Goal: Entertainment & Leisure: Browse casually

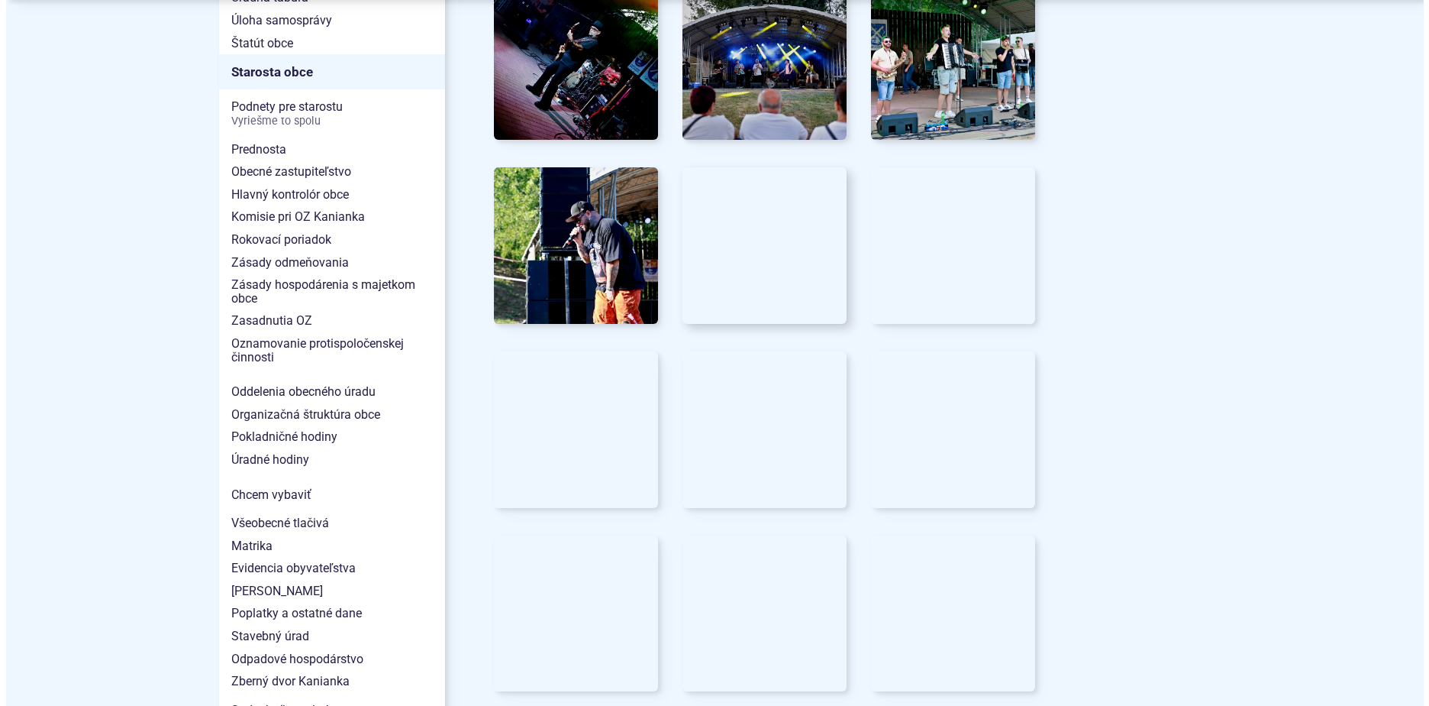
scroll to position [840, 0]
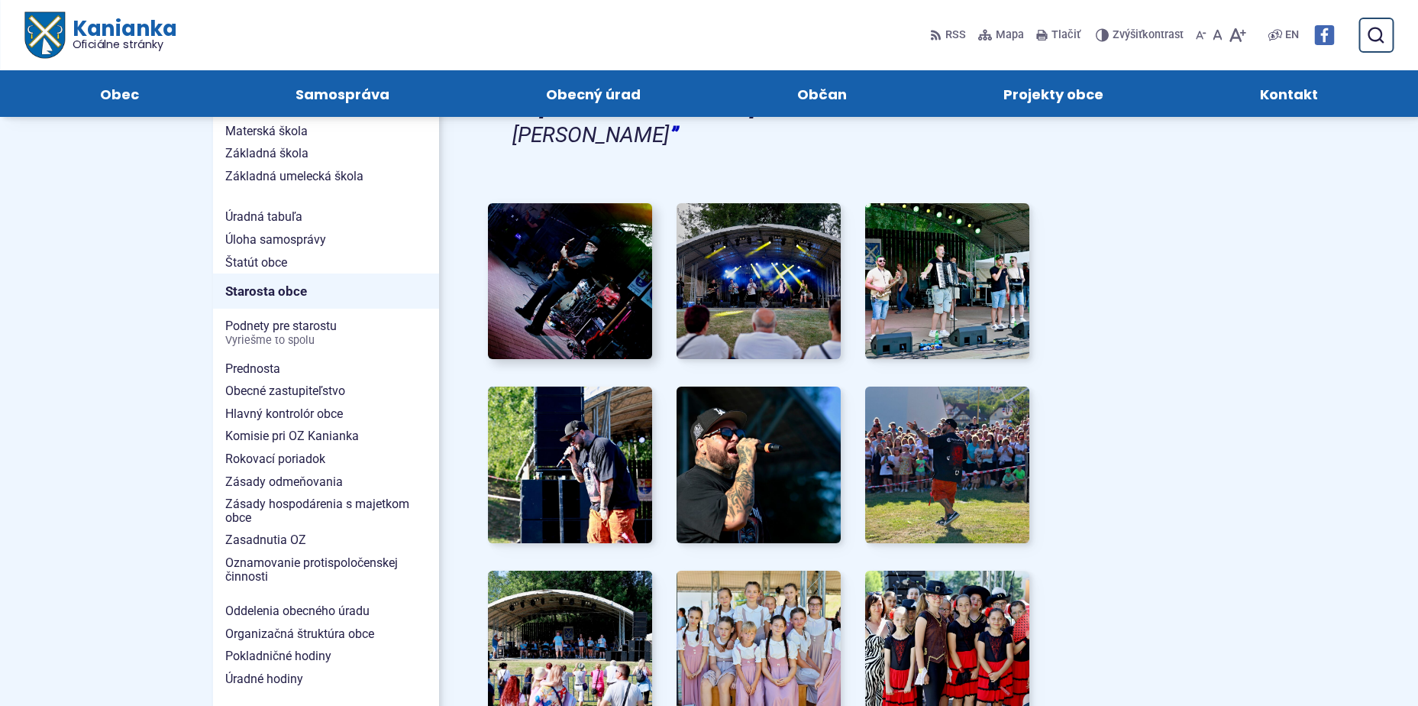
click at [577, 215] on img at bounding box center [569, 281] width 181 height 172
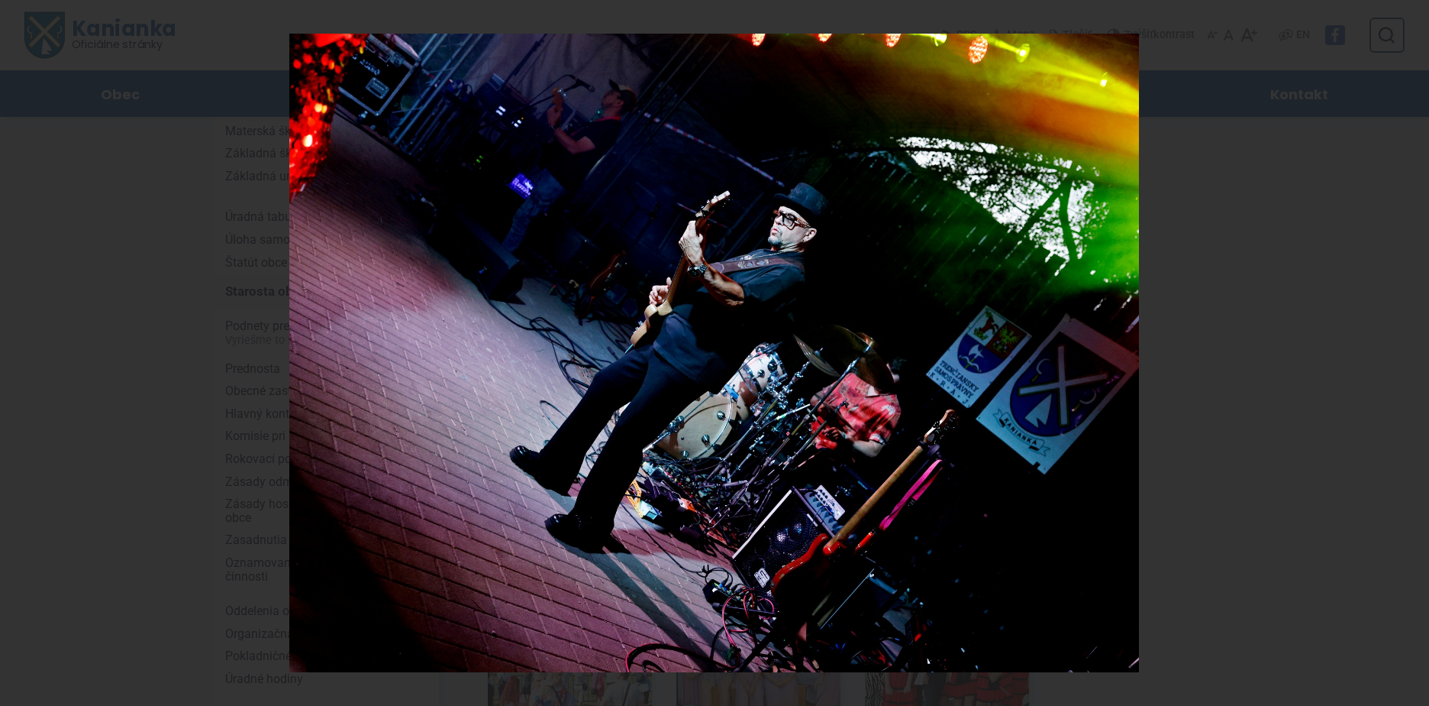
click at [1413, 352] on div "1 / 30" at bounding box center [714, 353] width 1429 height 706
click at [1407, 352] on icon at bounding box center [1410, 353] width 18 height 18
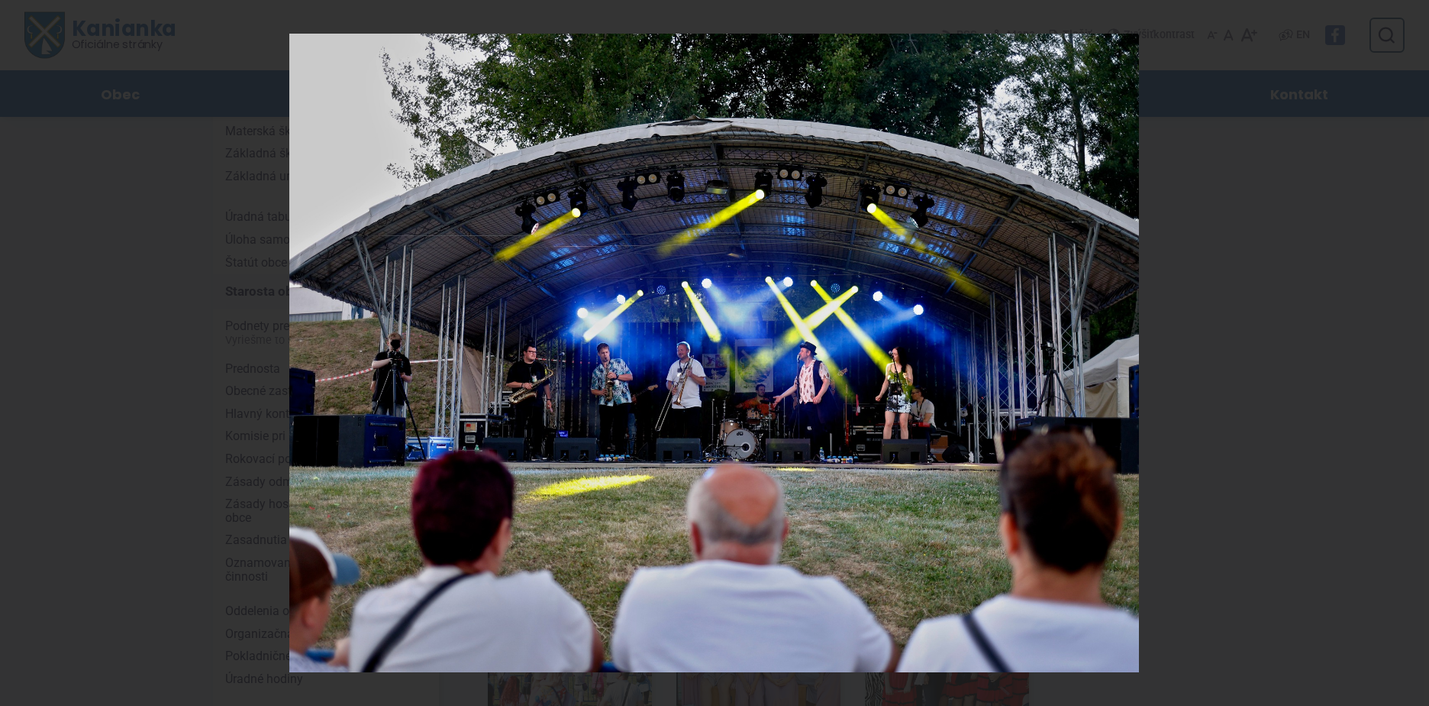
click at [1407, 352] on div "2 / 30" at bounding box center [714, 353] width 1429 height 706
click at [1407, 353] on icon at bounding box center [1410, 353] width 11 height 8
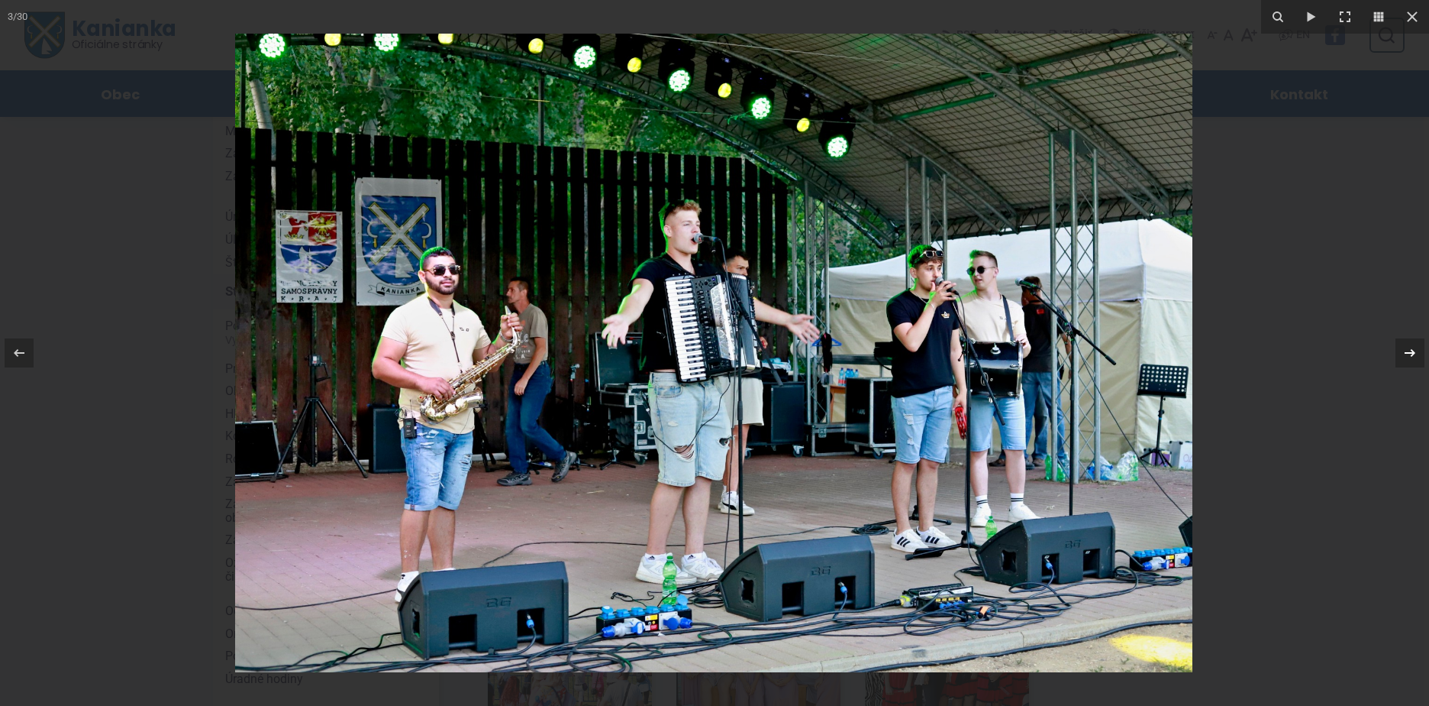
click at [1408, 355] on icon at bounding box center [1410, 353] width 18 height 18
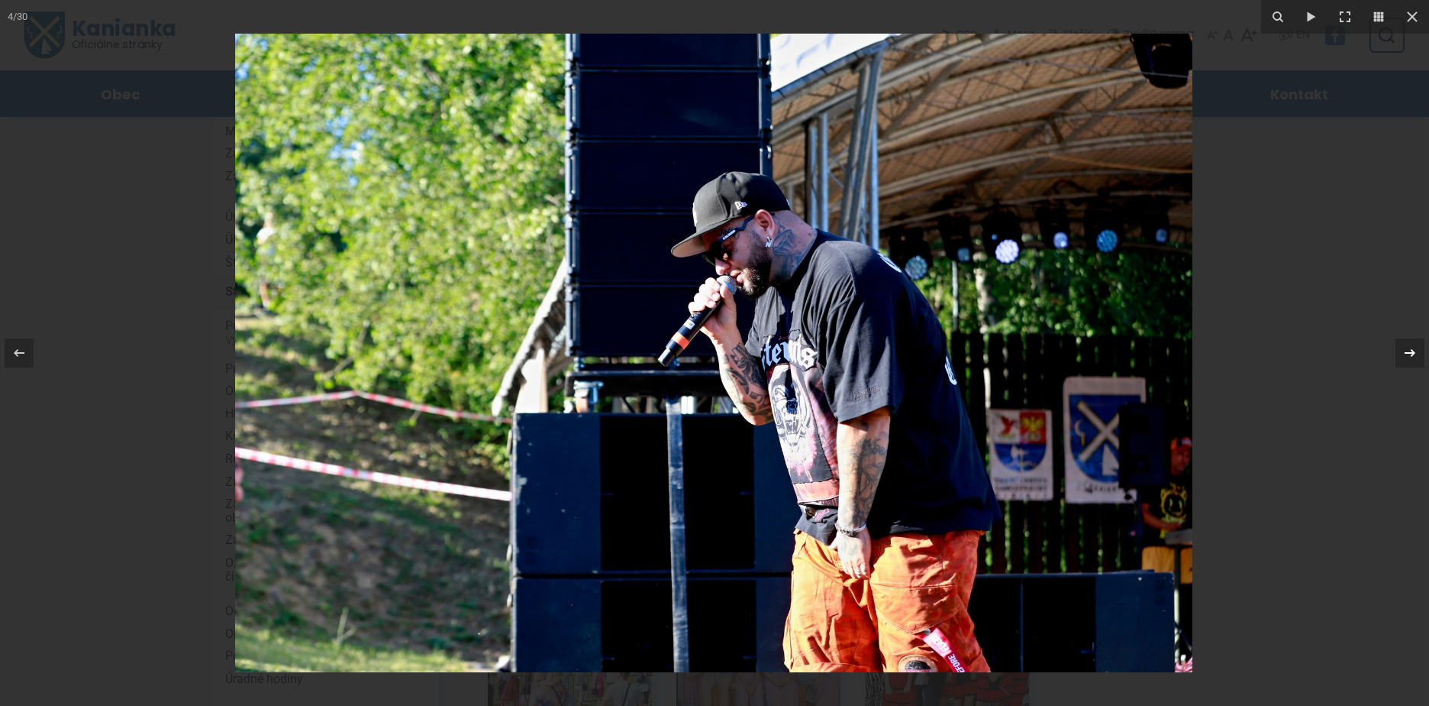
click at [1408, 355] on icon at bounding box center [1410, 353] width 18 height 18
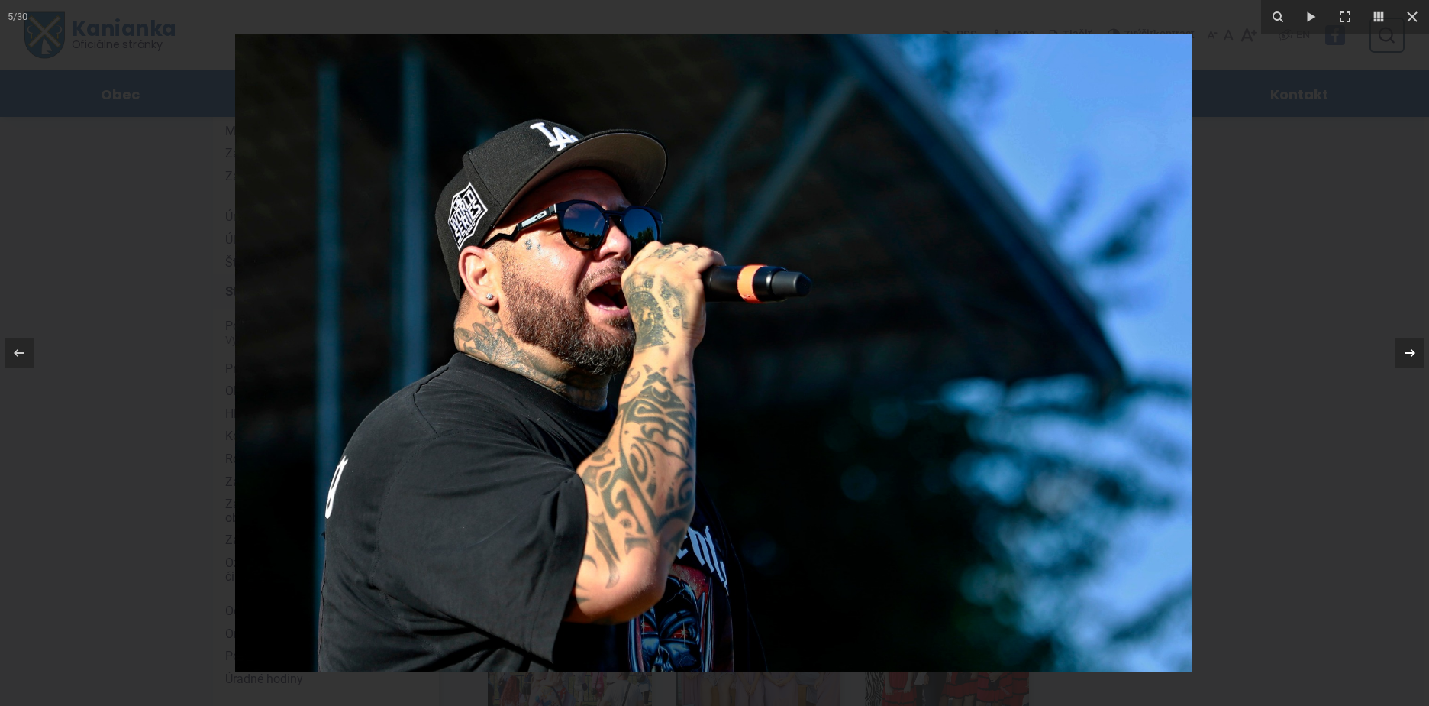
click at [1408, 355] on icon at bounding box center [1410, 353] width 18 height 18
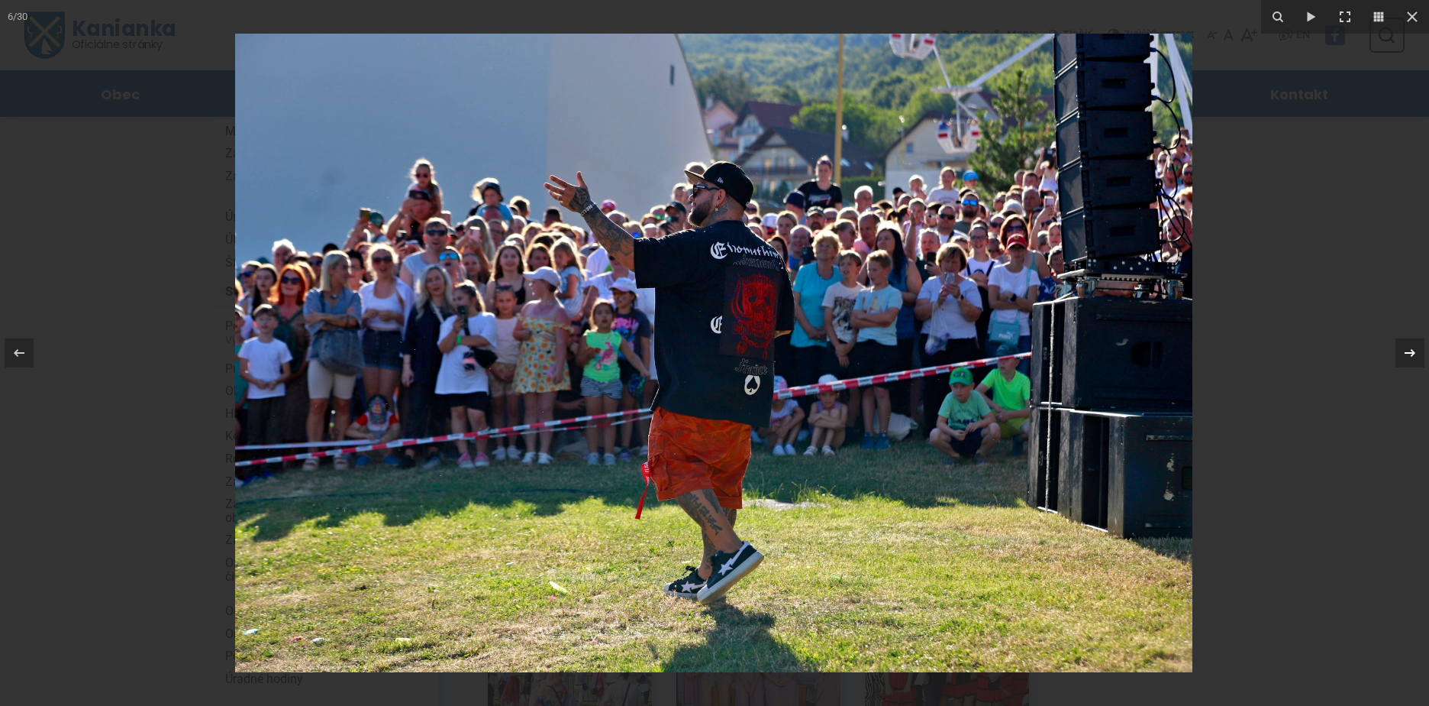
click at [1408, 355] on icon at bounding box center [1410, 353] width 18 height 18
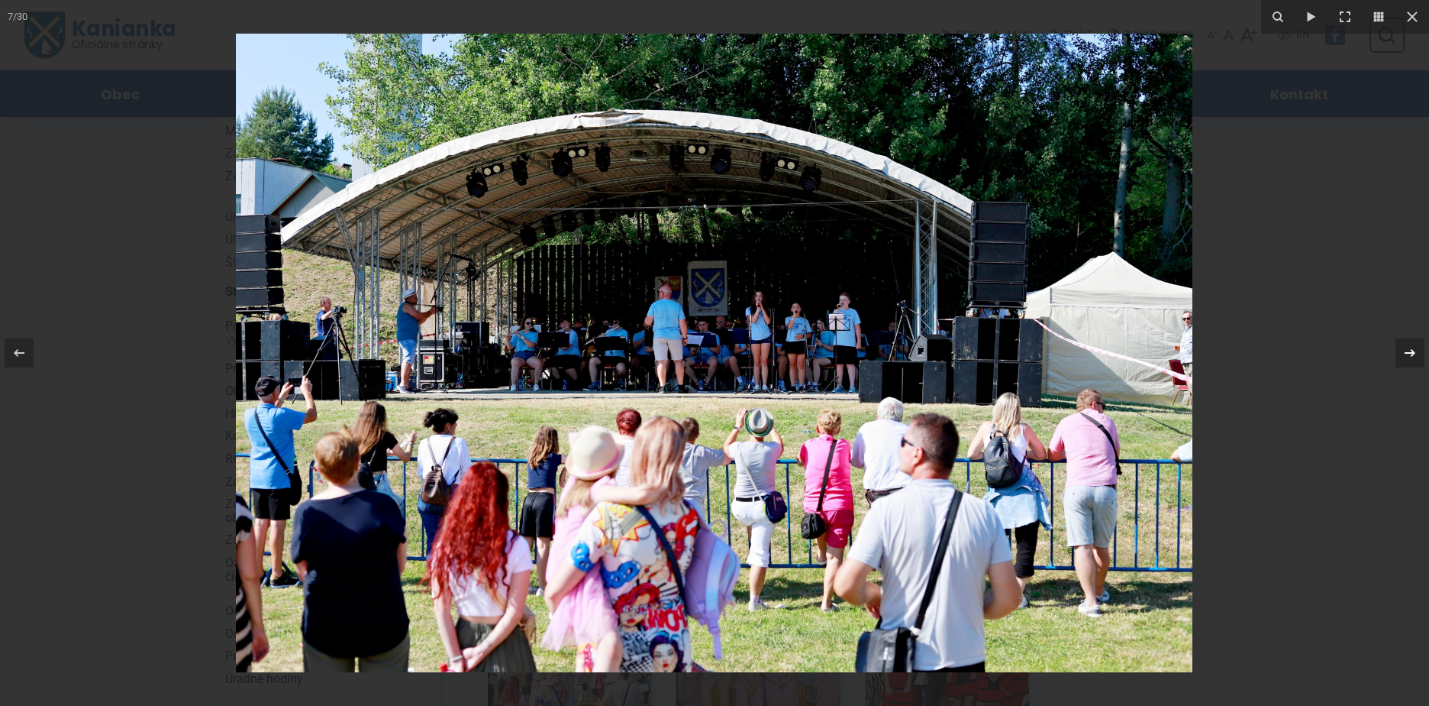
click at [1408, 355] on div "7 / 30" at bounding box center [714, 353] width 1429 height 706
click at [1416, 350] on icon at bounding box center [1410, 353] width 18 height 18
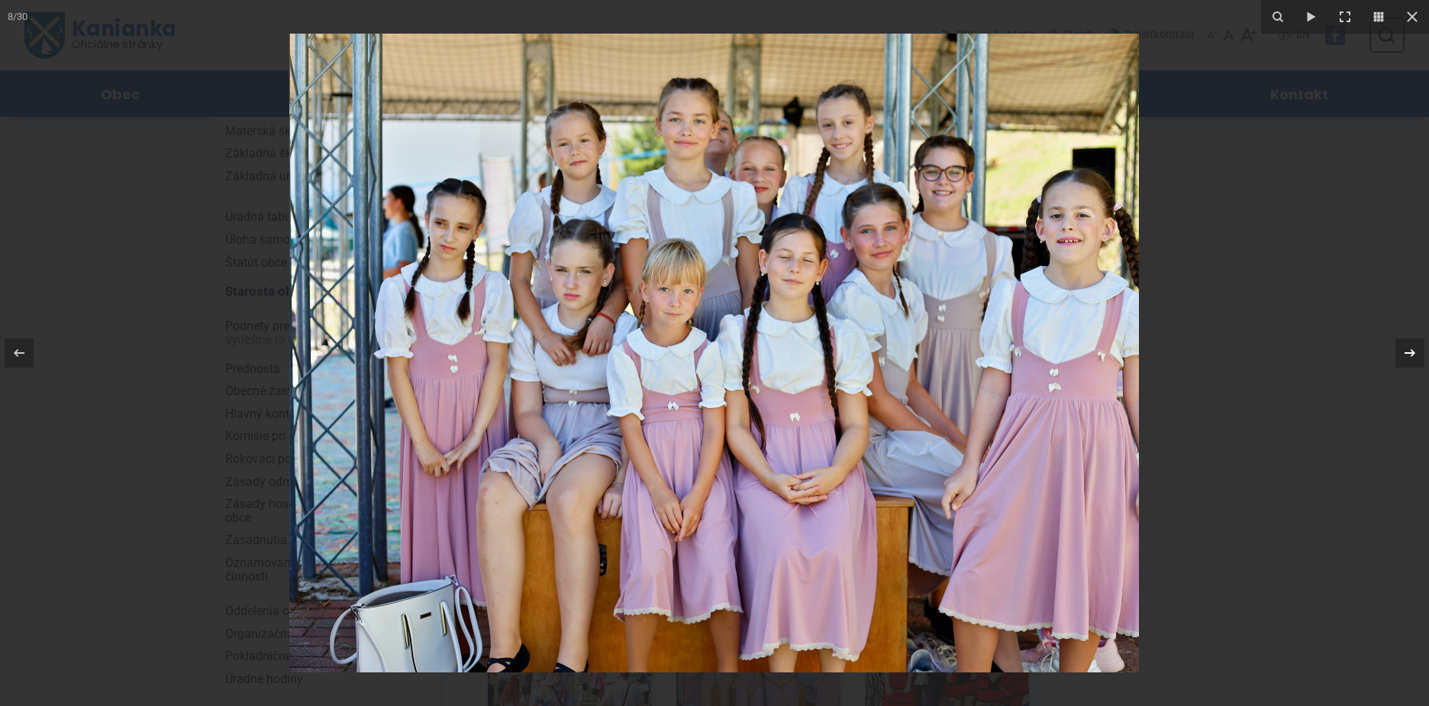
click at [1416, 354] on icon at bounding box center [1410, 353] width 18 height 18
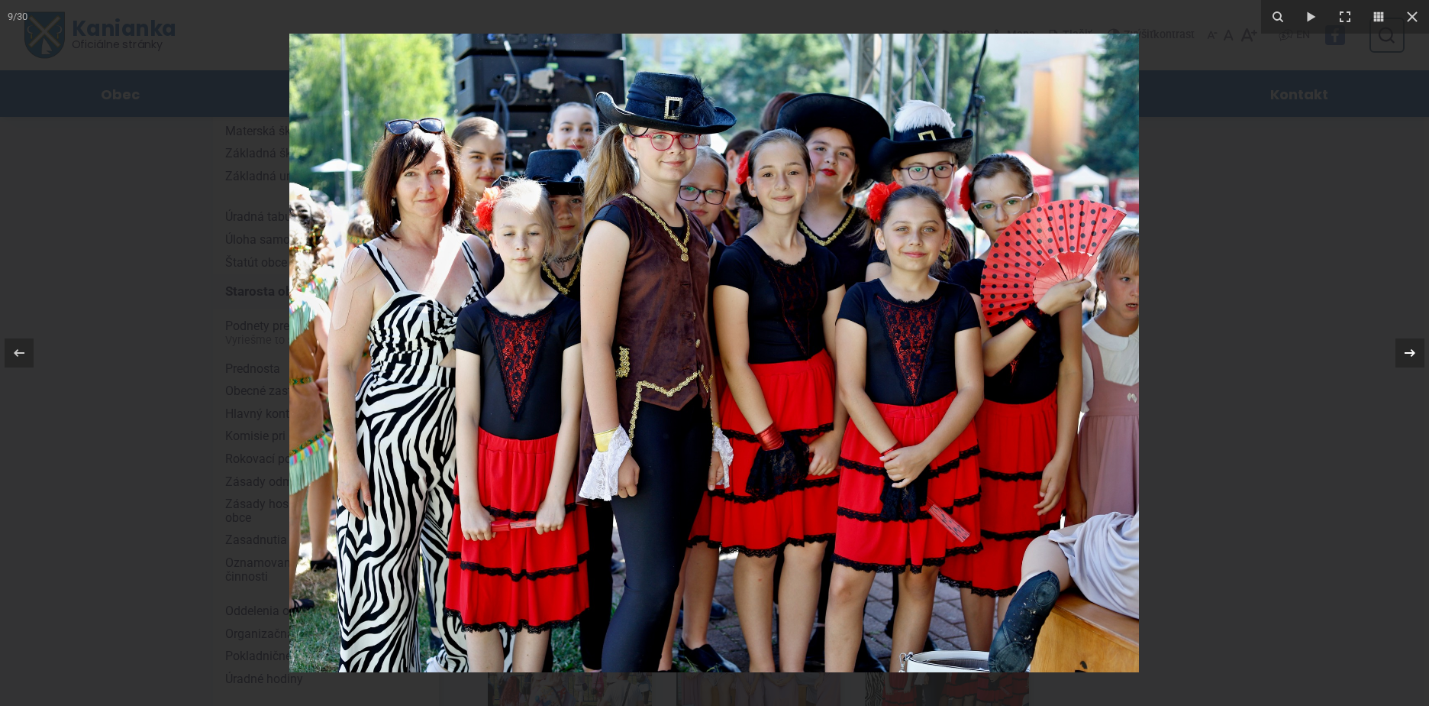
click at [1416, 354] on icon at bounding box center [1410, 353] width 18 height 18
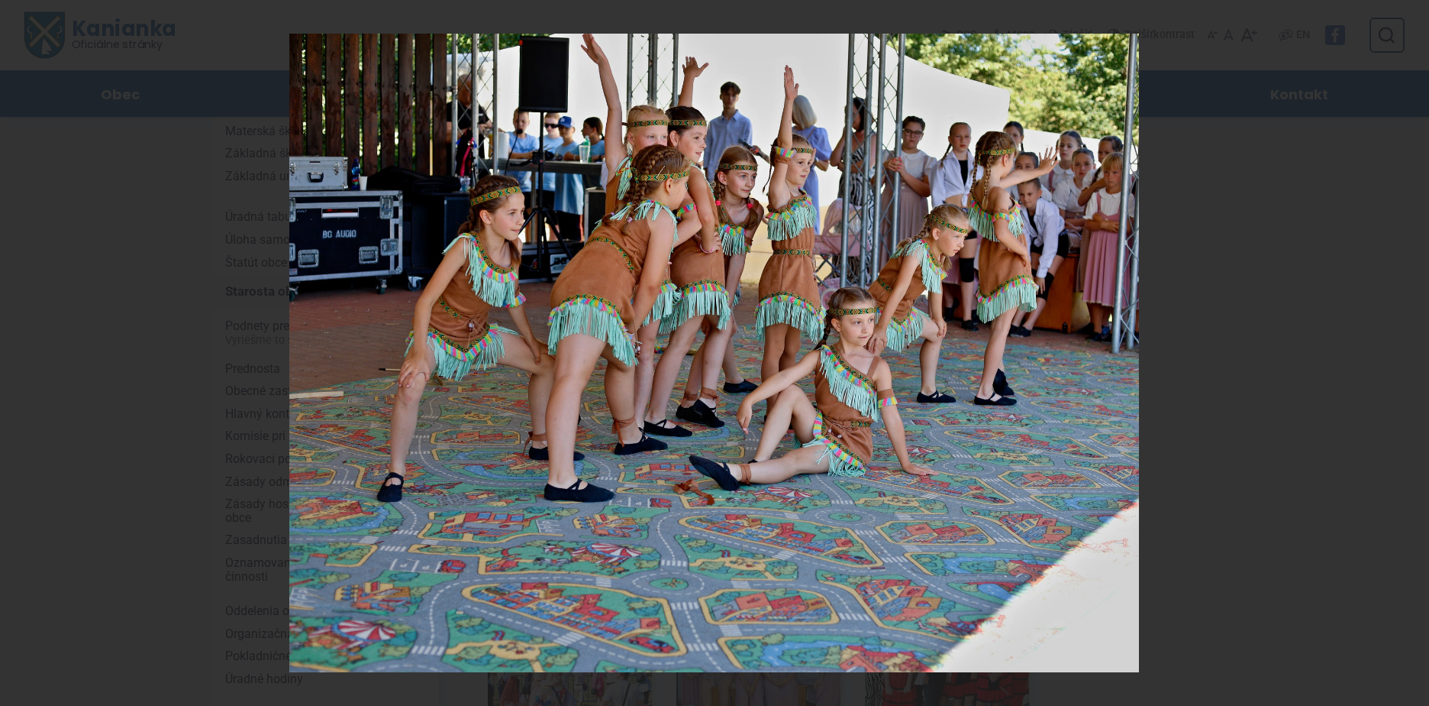
click at [1416, 354] on div "10 / 30" at bounding box center [714, 353] width 1429 height 706
click at [1415, 353] on icon at bounding box center [1410, 353] width 11 height 8
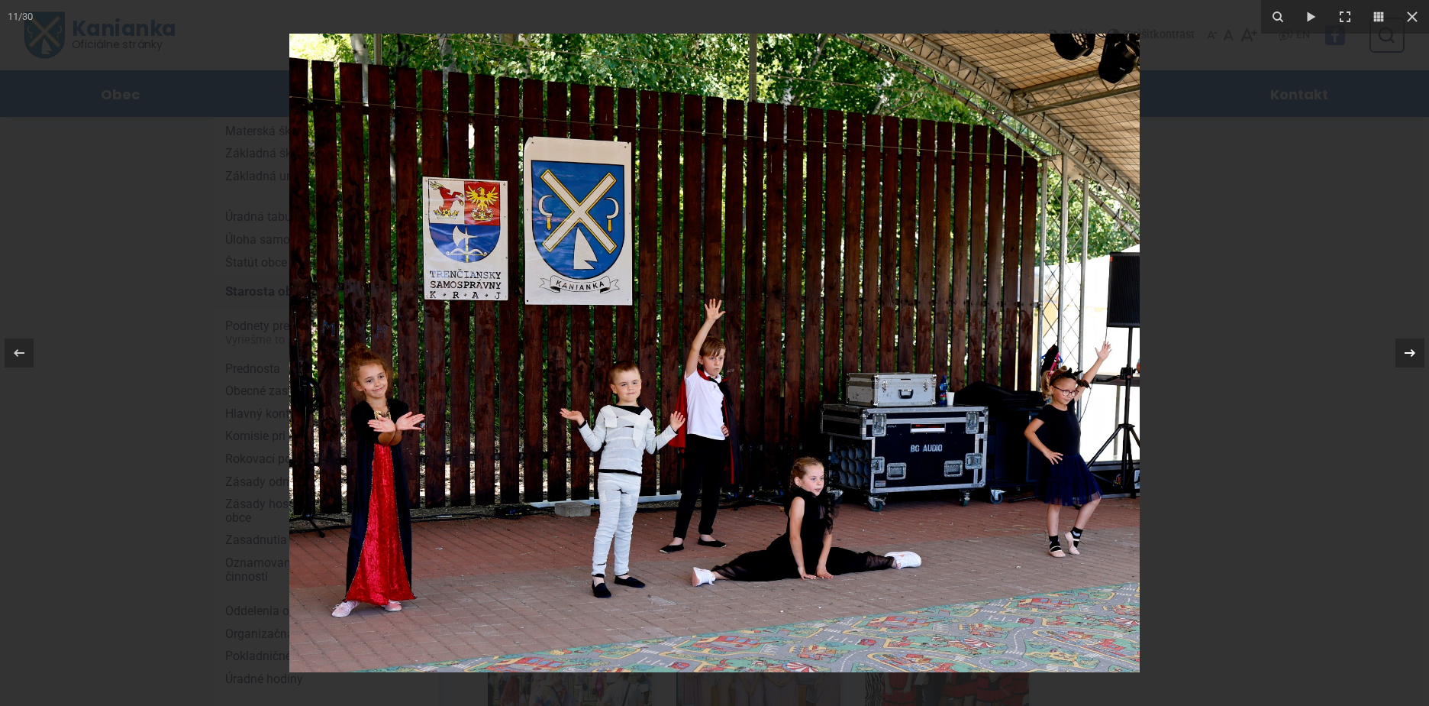
click at [1414, 353] on icon at bounding box center [1410, 353] width 11 height 8
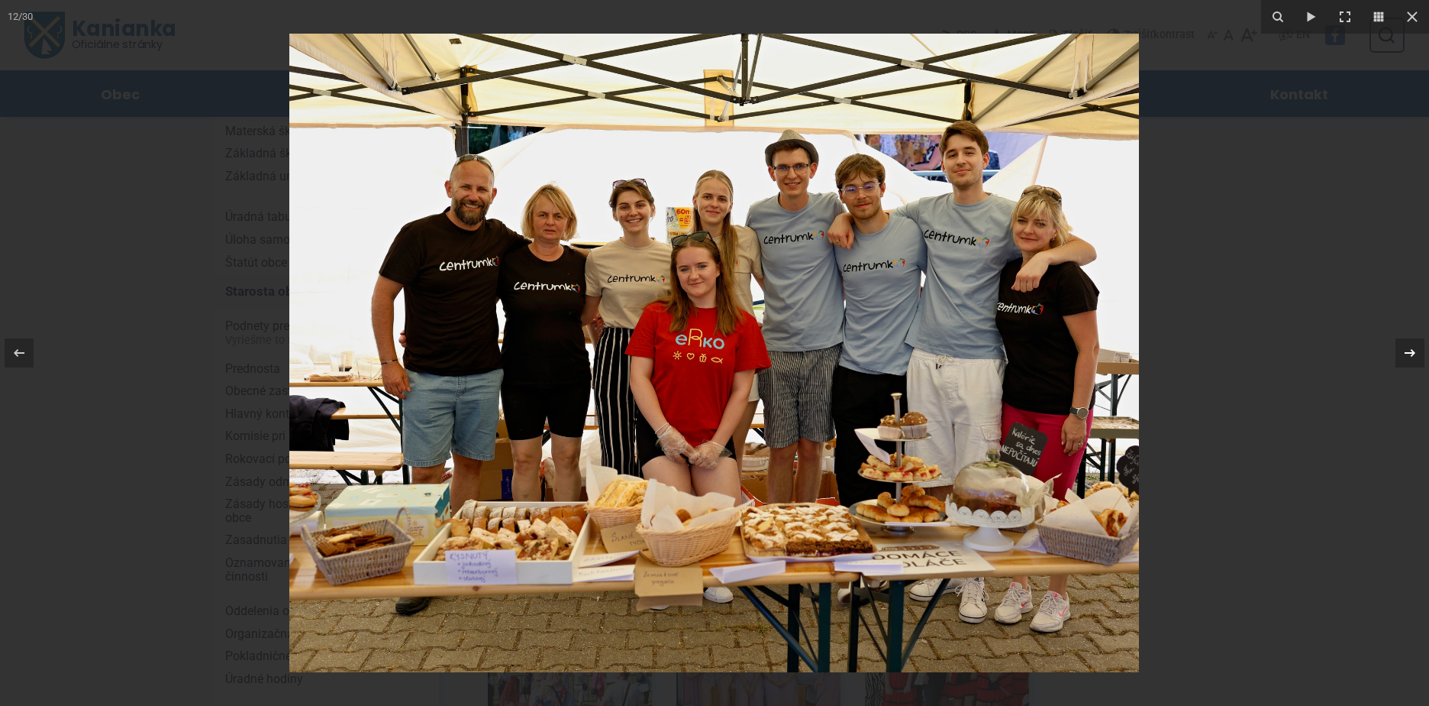
click at [1412, 357] on icon at bounding box center [1410, 353] width 11 height 8
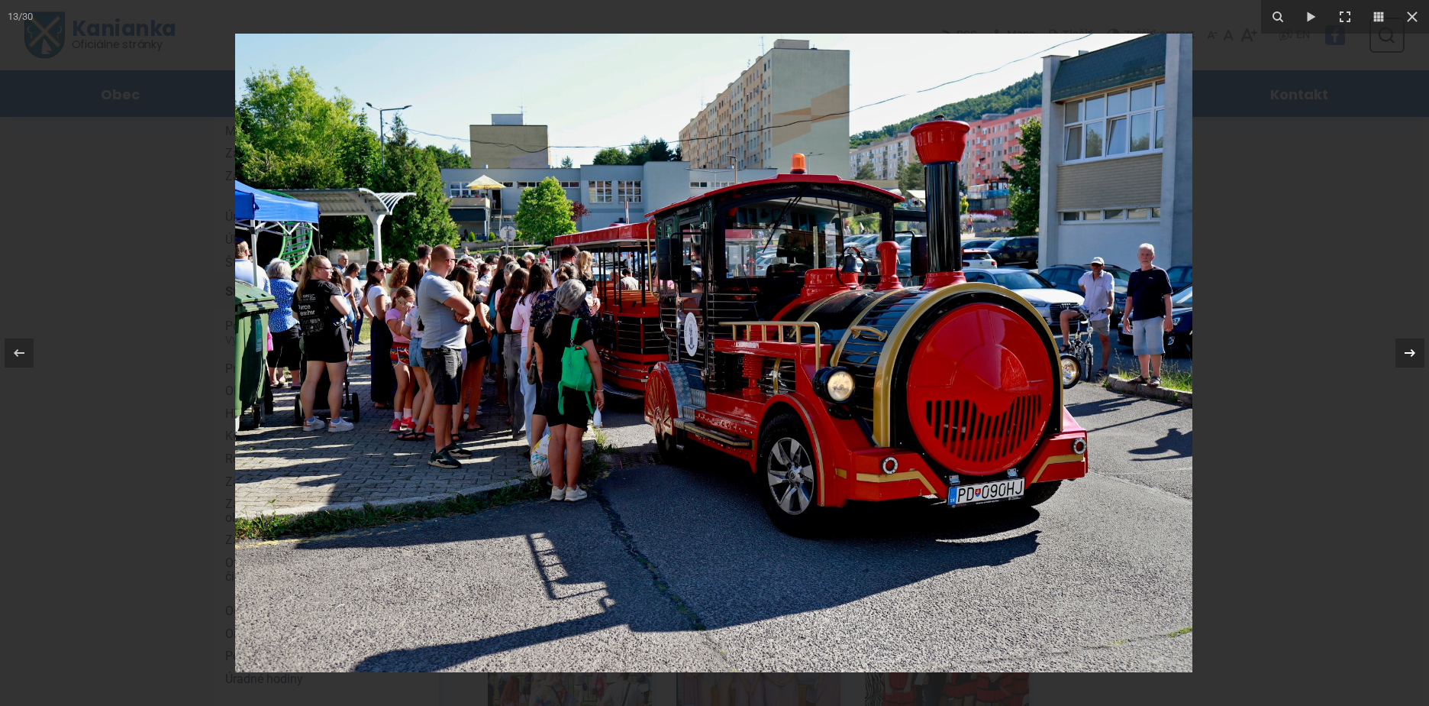
click at [1412, 357] on div "13 / 30" at bounding box center [714, 353] width 1429 height 706
click at [1412, 352] on icon at bounding box center [1410, 353] width 18 height 18
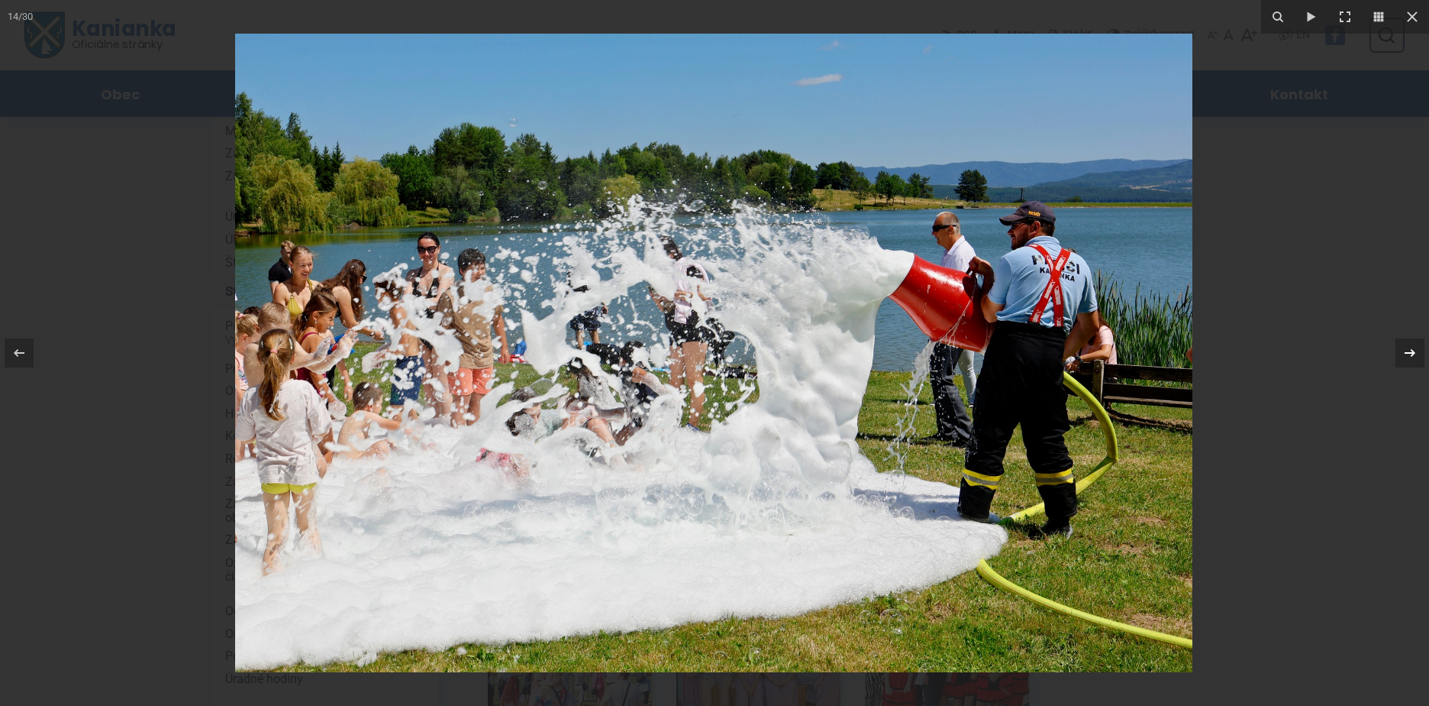
click at [1412, 352] on icon at bounding box center [1410, 353] width 18 height 18
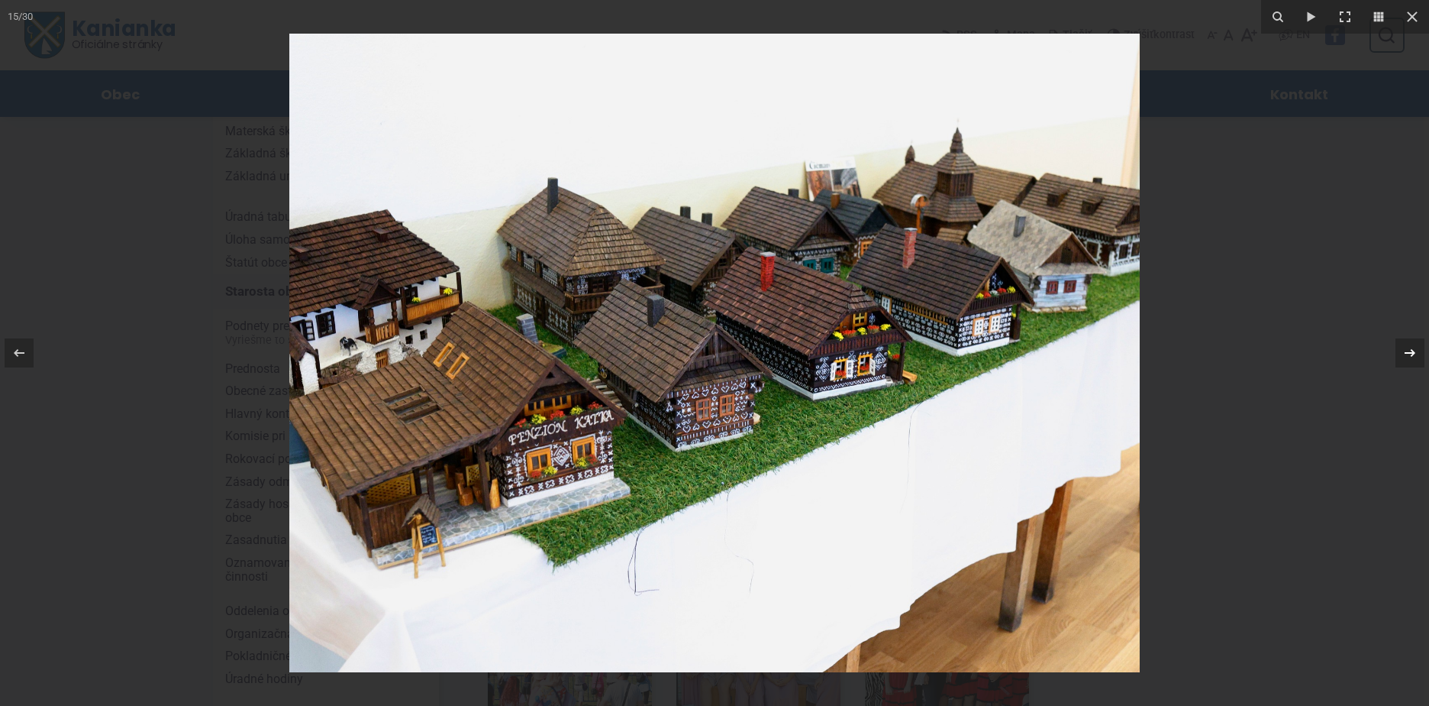
click at [1412, 352] on div "15 / 30" at bounding box center [714, 353] width 1429 height 706
click at [1412, 352] on icon at bounding box center [1410, 353] width 18 height 18
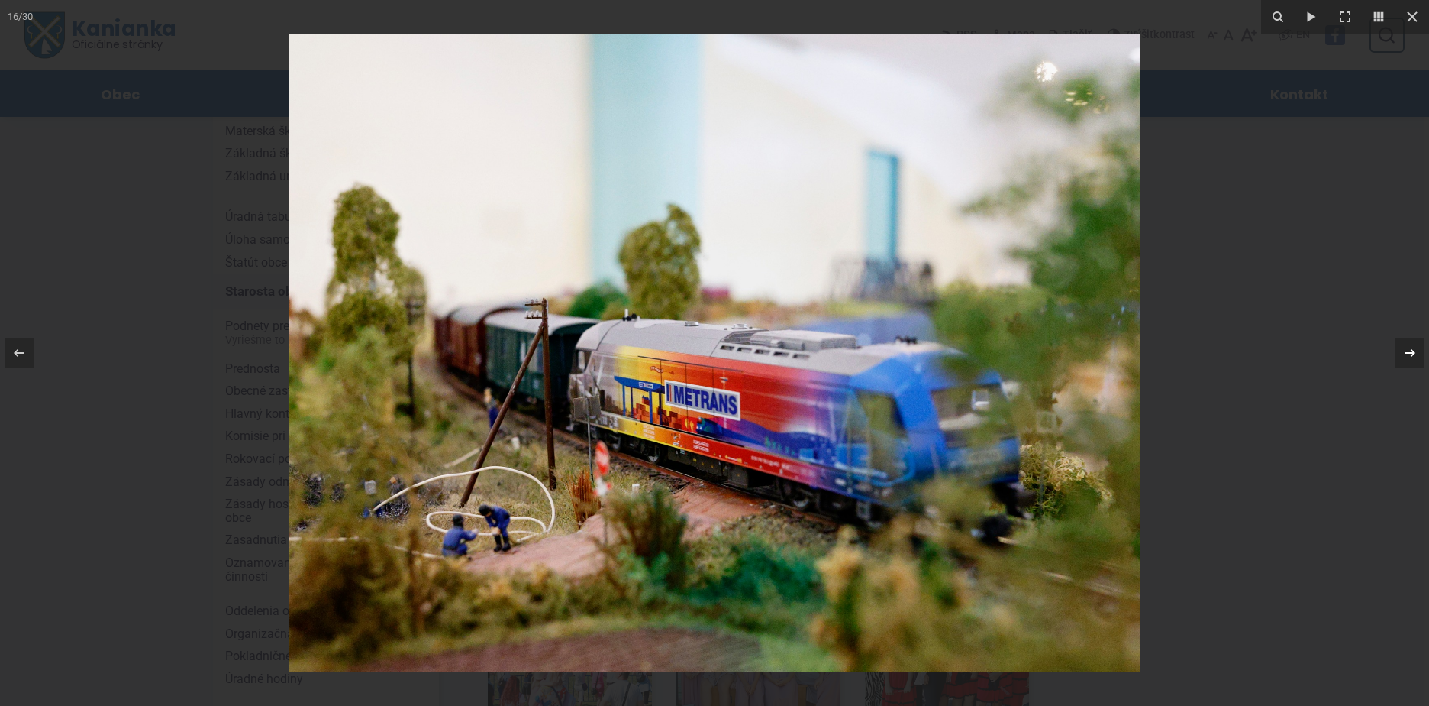
click at [1413, 353] on icon at bounding box center [1410, 353] width 11 height 8
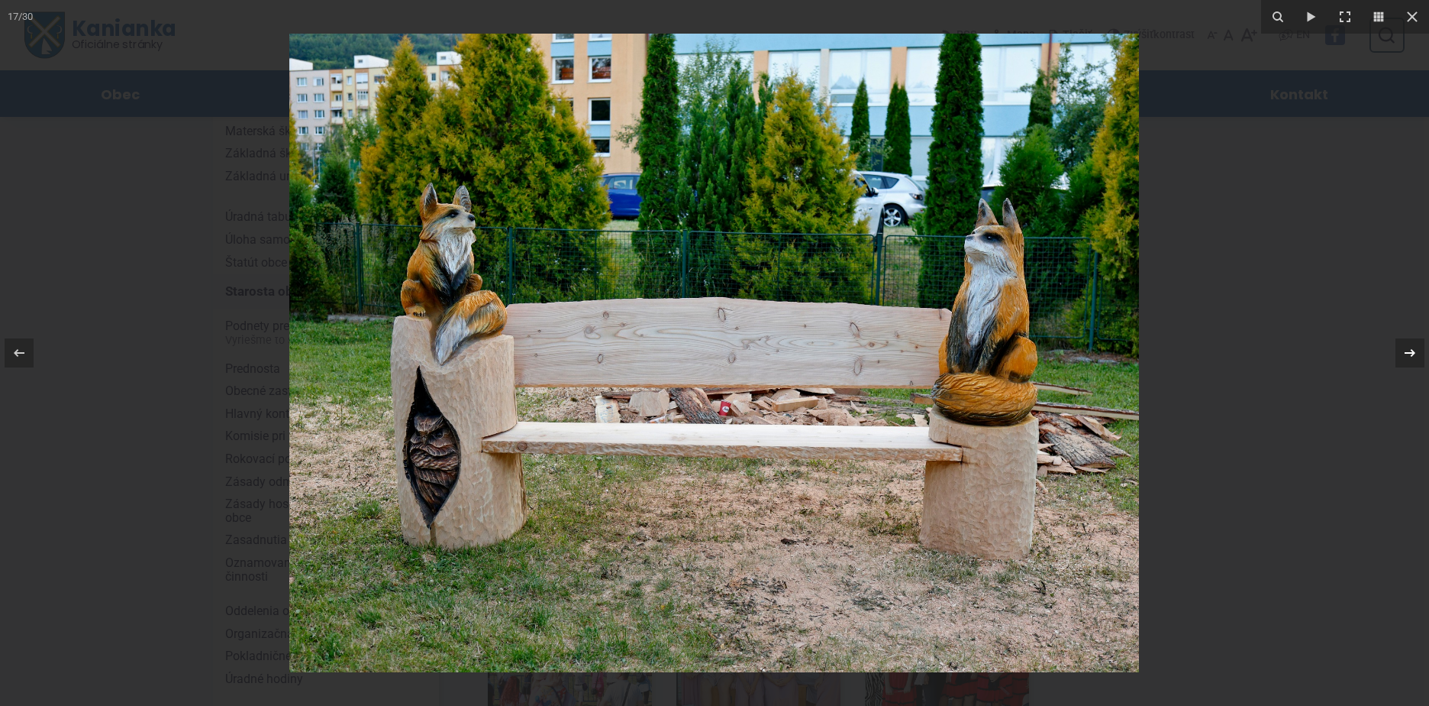
click at [1413, 353] on icon at bounding box center [1410, 353] width 11 height 8
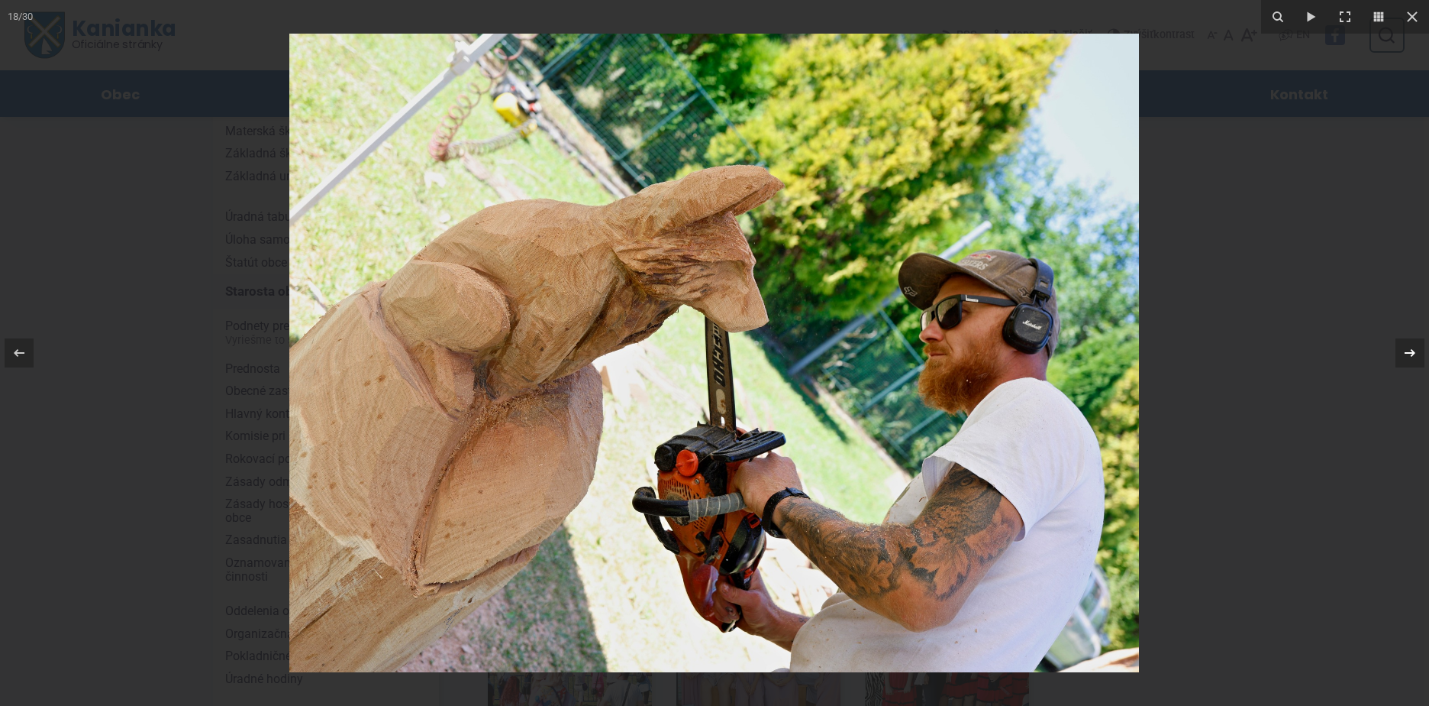
click at [1413, 353] on icon at bounding box center [1410, 353] width 11 height 8
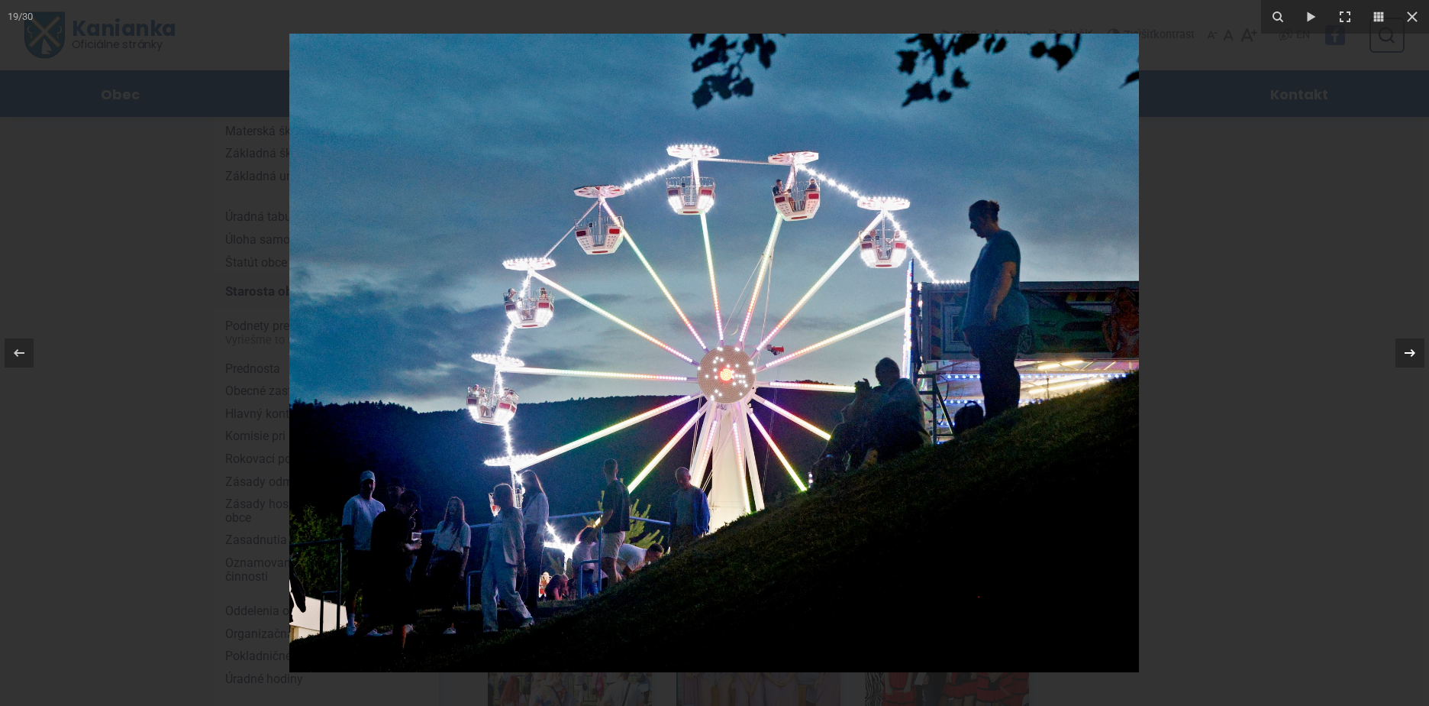
click at [1413, 353] on icon at bounding box center [1410, 353] width 11 height 8
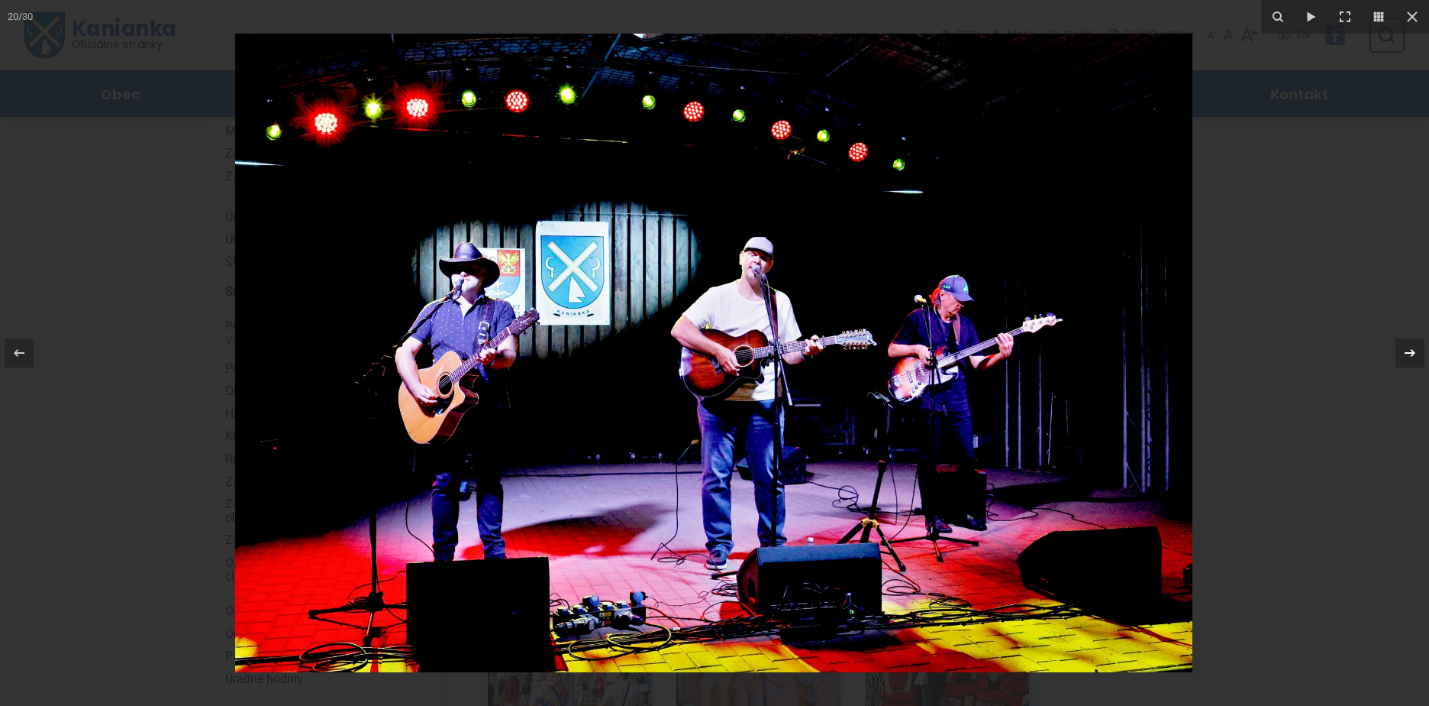
click at [1413, 353] on div "20 / 30" at bounding box center [714, 353] width 1429 height 706
click at [1409, 350] on icon at bounding box center [1410, 353] width 18 height 18
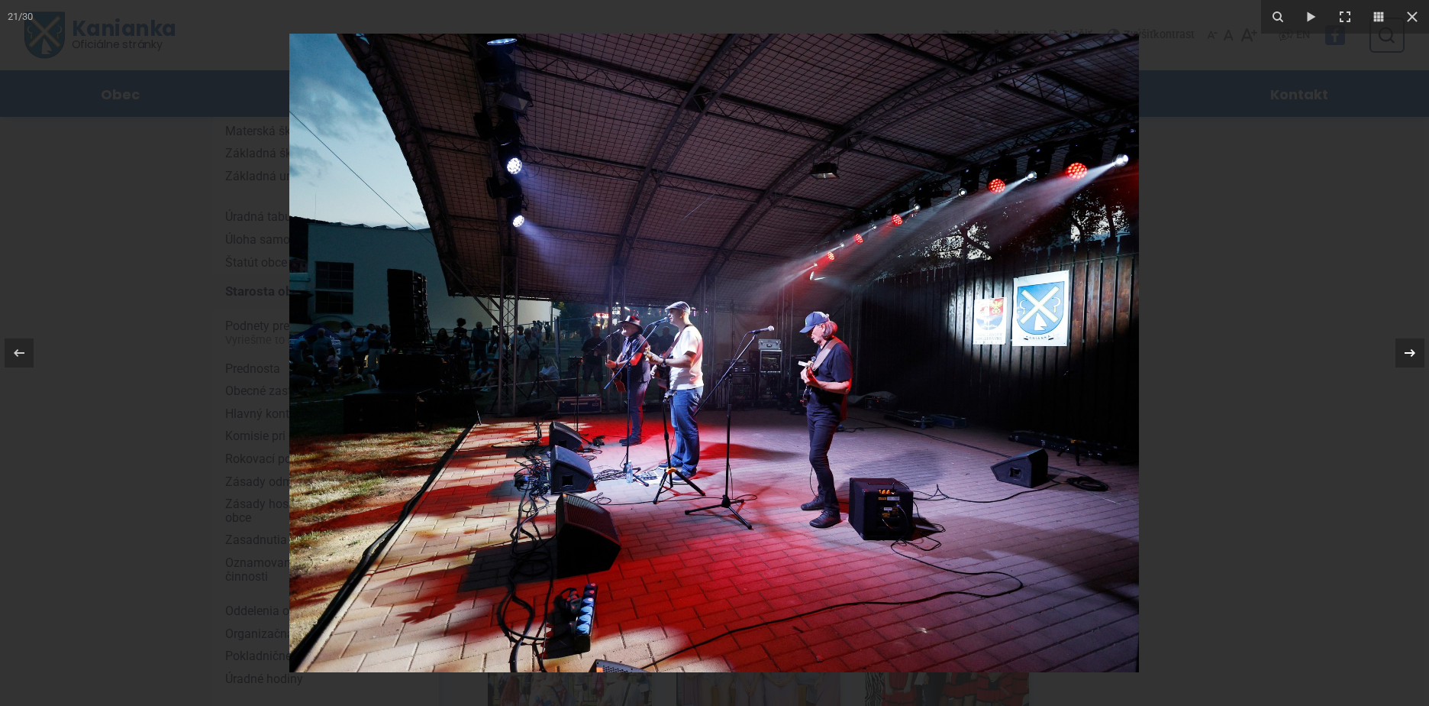
click at [1411, 350] on icon at bounding box center [1410, 353] width 18 height 18
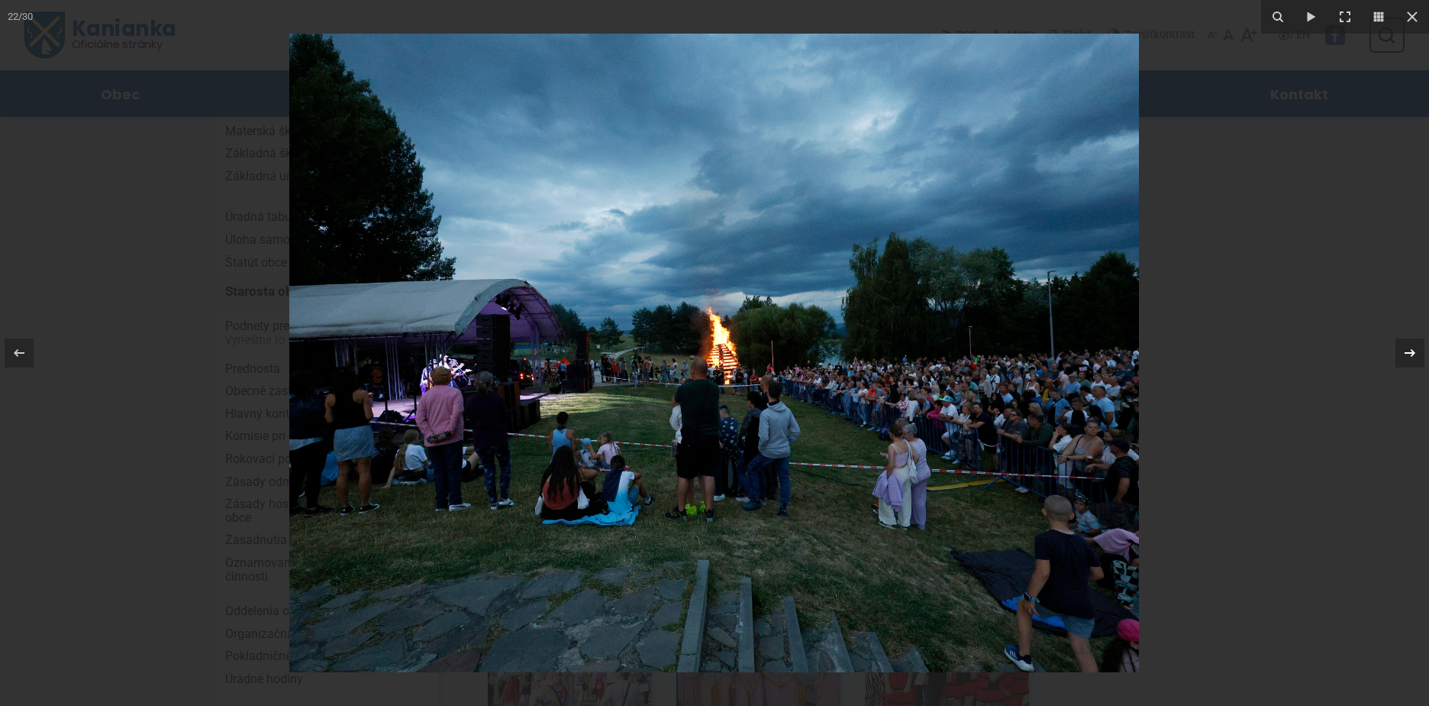
click at [1411, 350] on icon at bounding box center [1410, 353] width 18 height 18
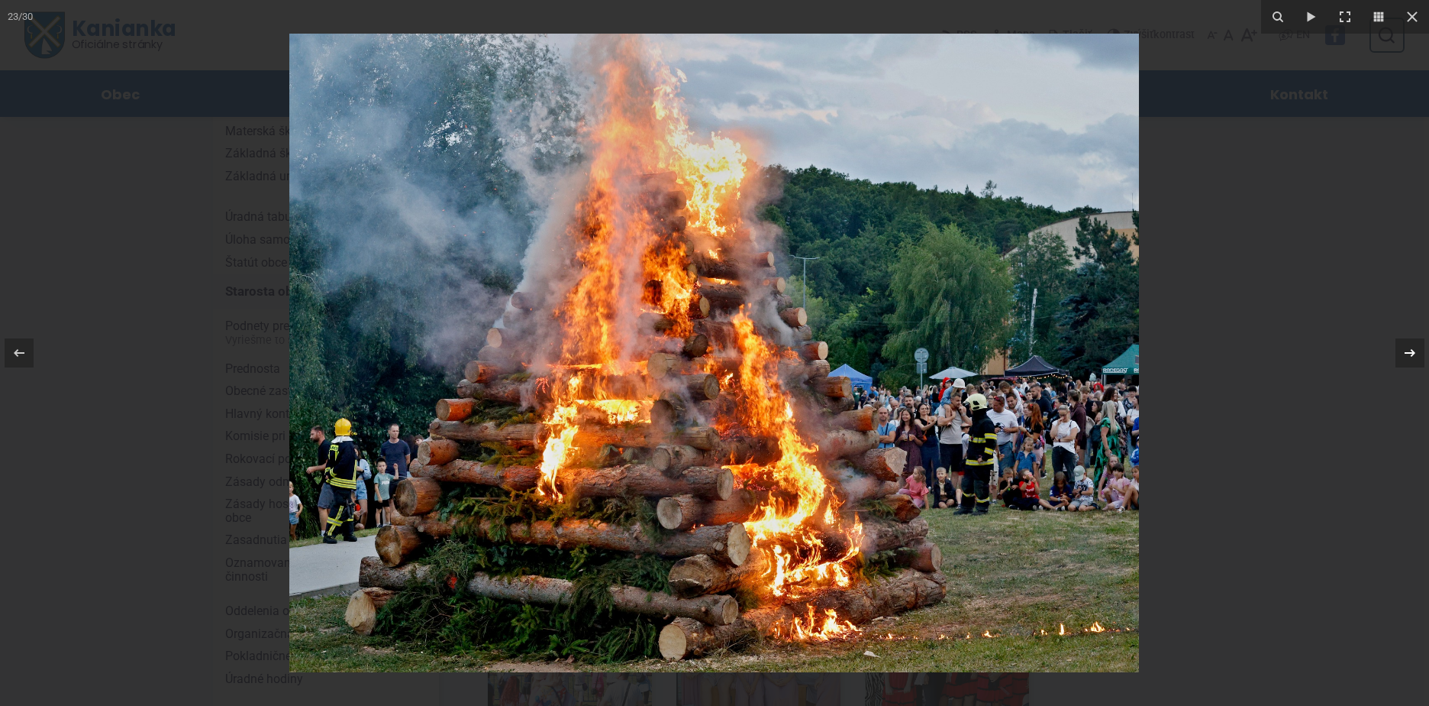
click at [1411, 350] on icon at bounding box center [1410, 353] width 18 height 18
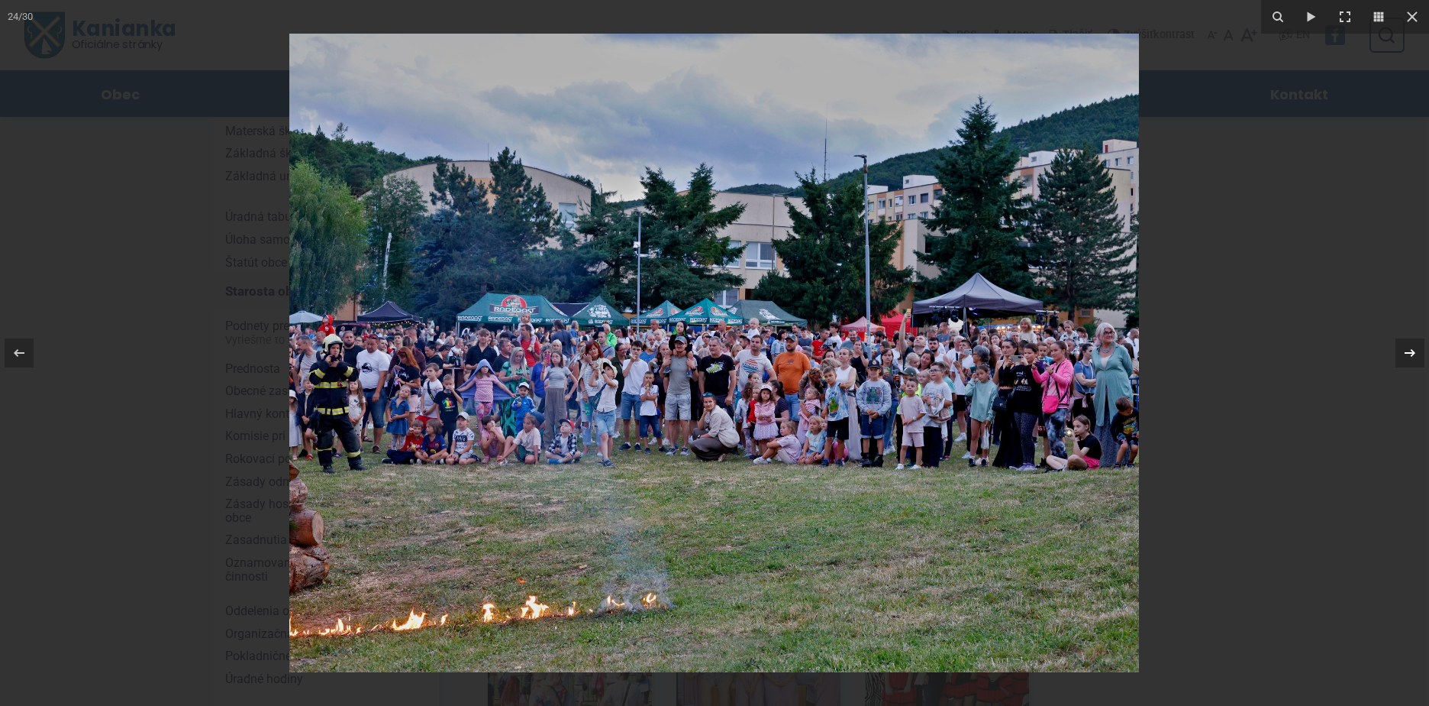
click at [1411, 350] on div "24 / 30" at bounding box center [714, 353] width 1429 height 706
click at [1410, 358] on icon at bounding box center [1410, 353] width 18 height 18
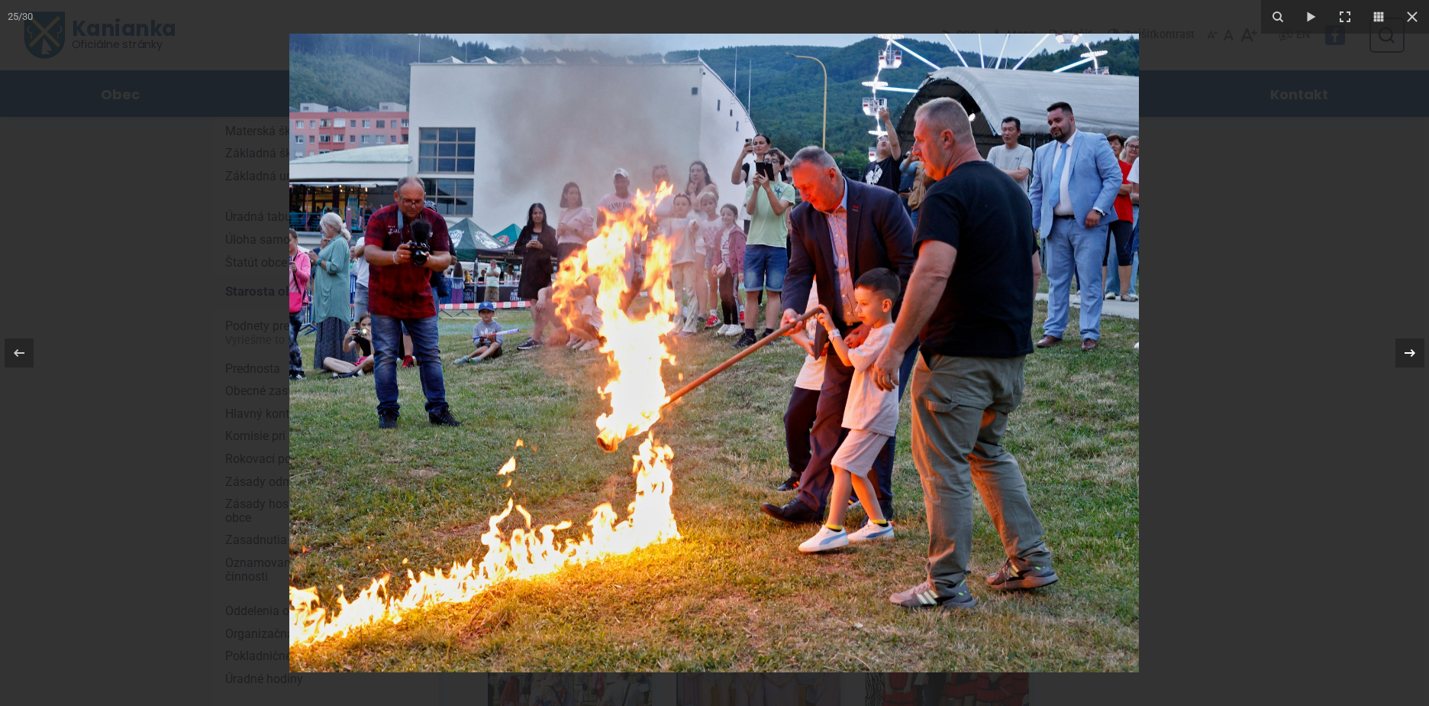
click at [1412, 357] on icon at bounding box center [1410, 353] width 11 height 8
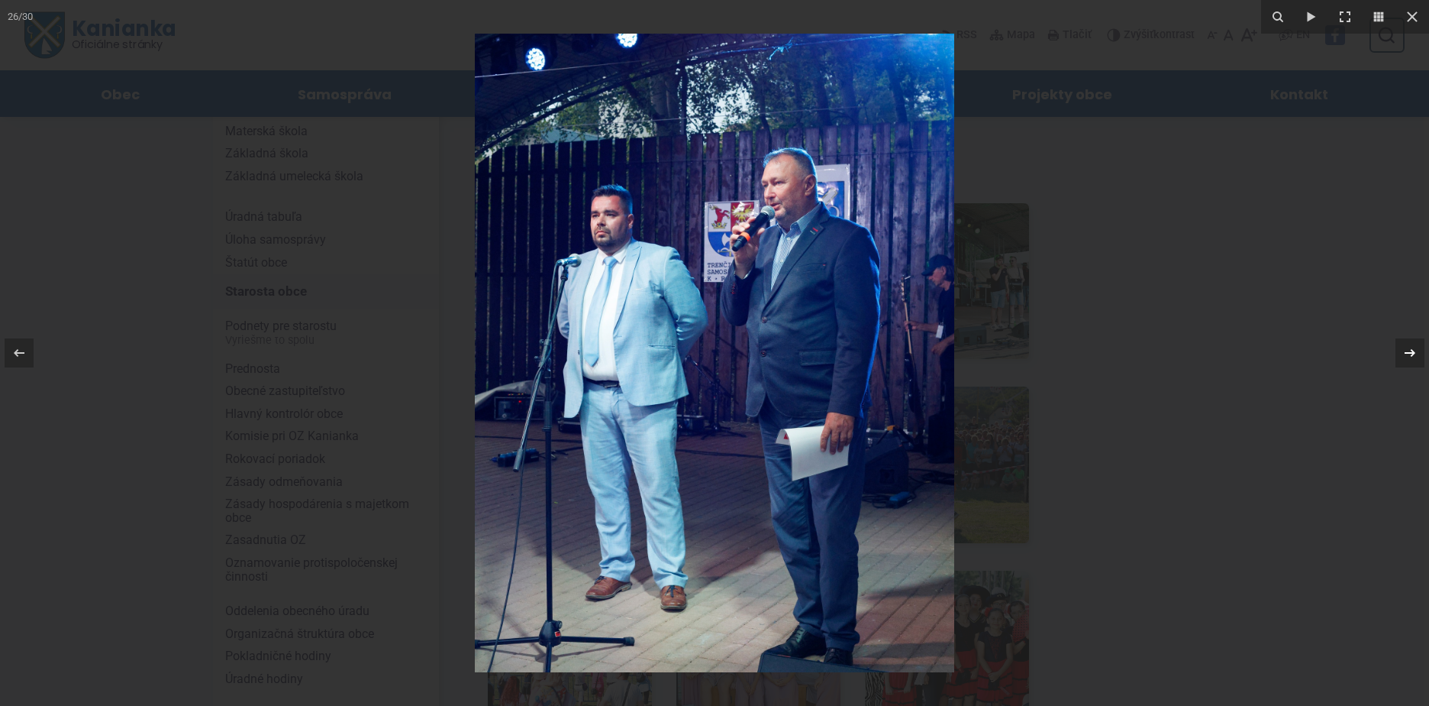
click at [1412, 357] on icon at bounding box center [1410, 353] width 11 height 8
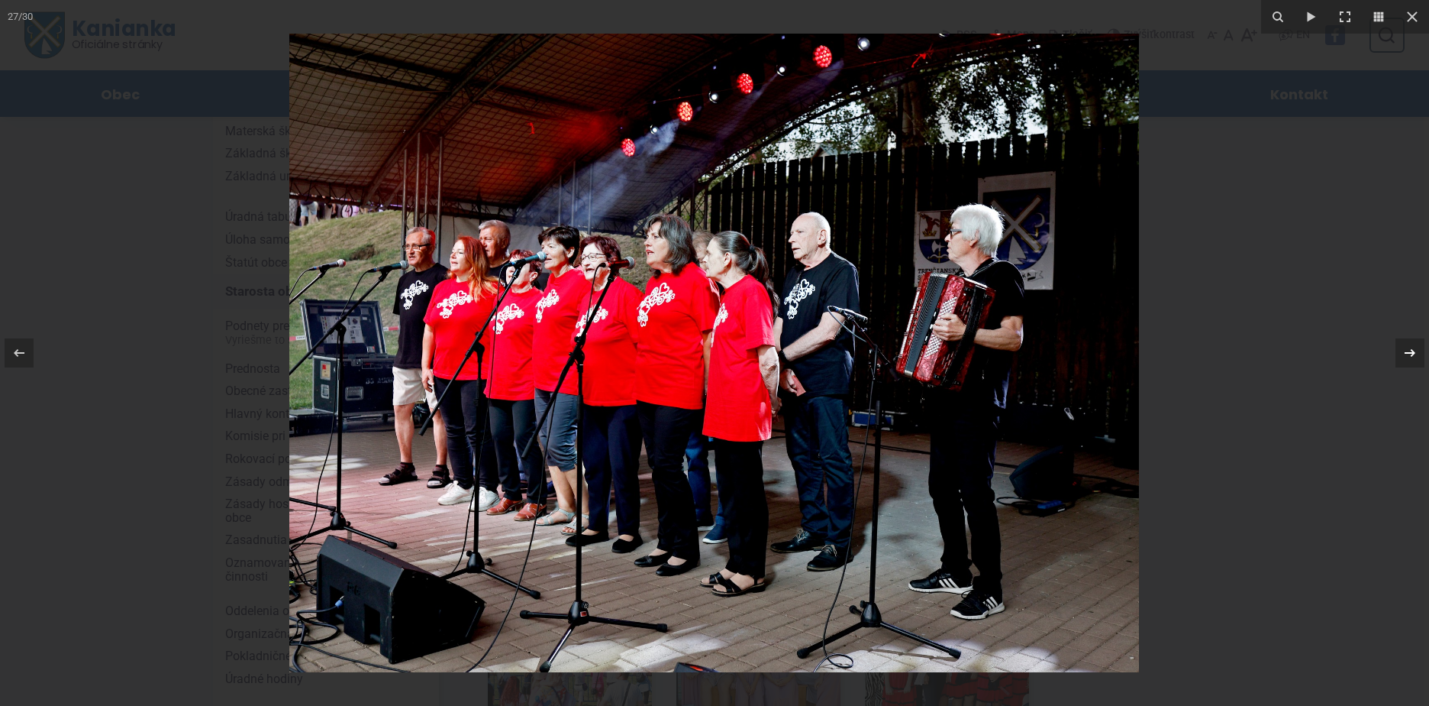
click at [1412, 357] on icon at bounding box center [1410, 353] width 11 height 8
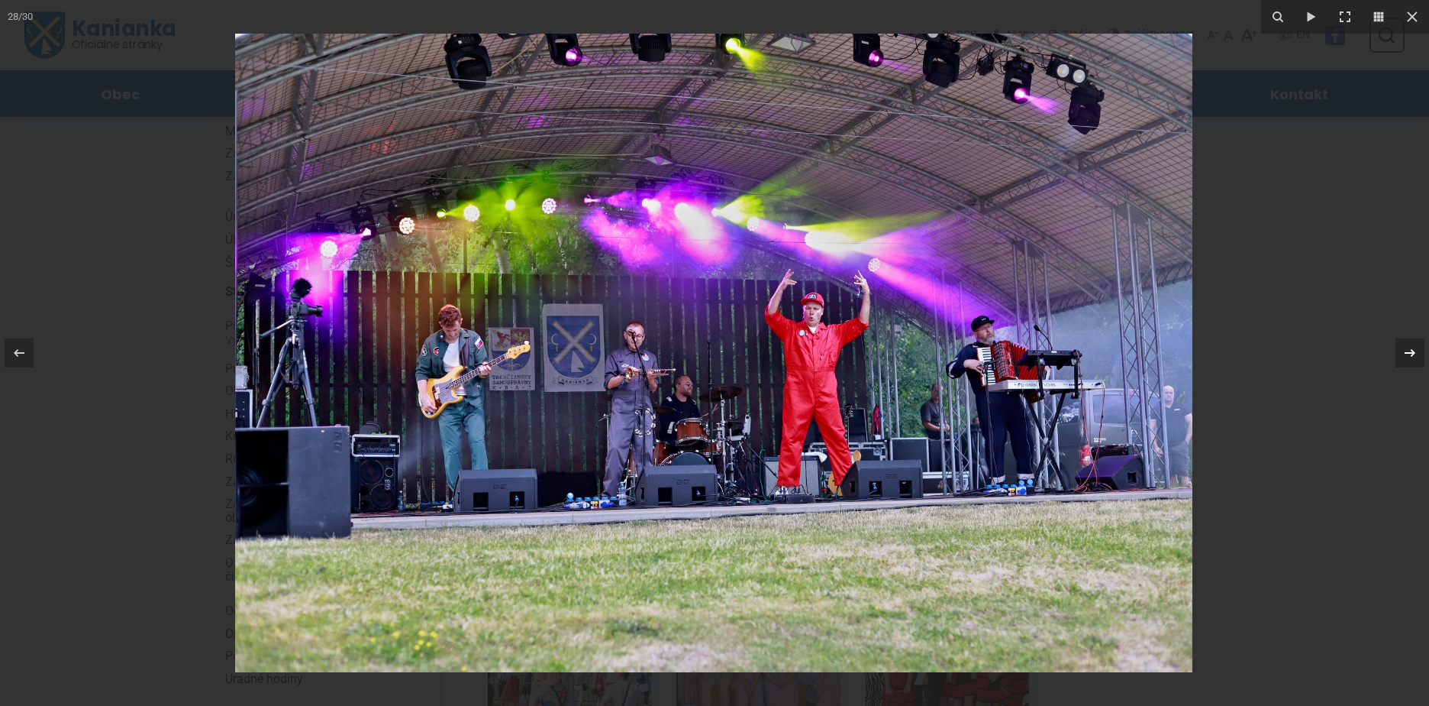
click at [1412, 357] on div "28 / 30" at bounding box center [714, 353] width 1429 height 706
click at [1411, 354] on icon at bounding box center [1410, 353] width 18 height 18
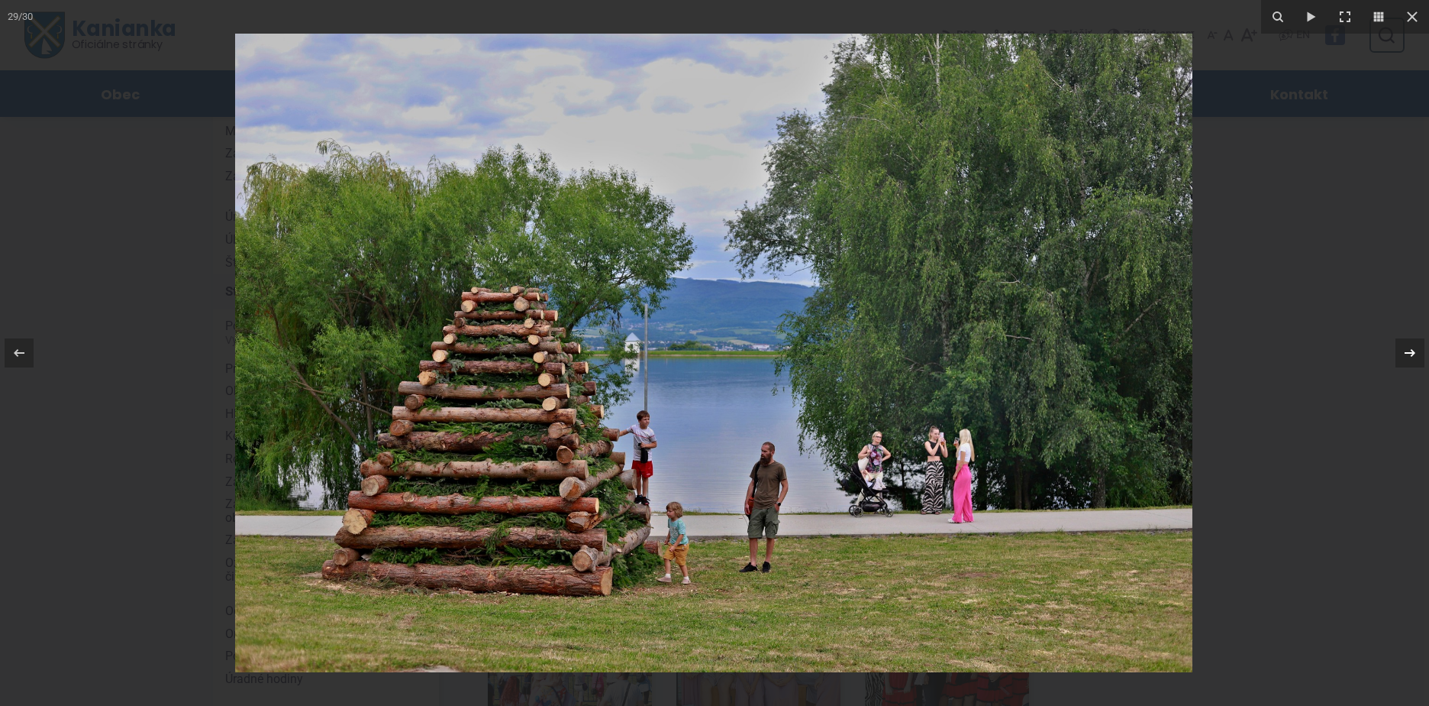
click at [1411, 354] on icon at bounding box center [1410, 353] width 18 height 18
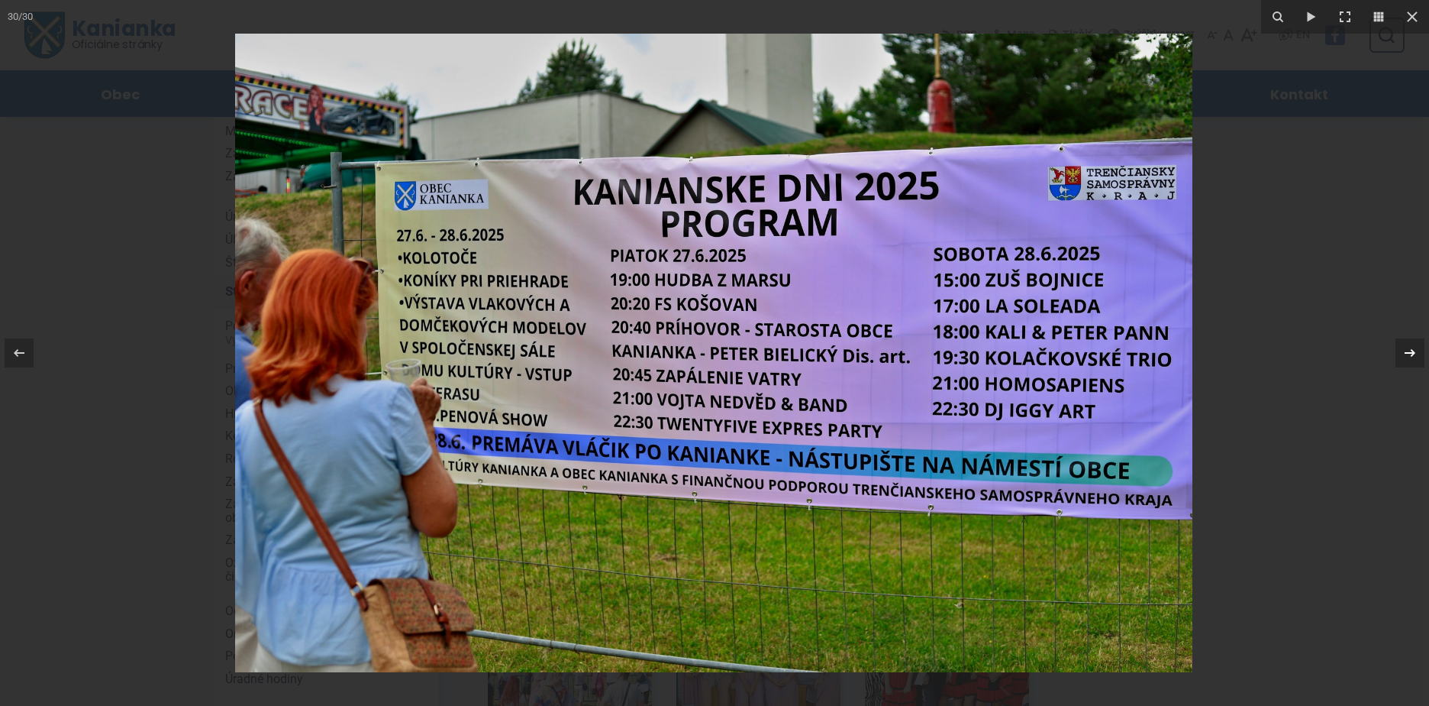
click at [1412, 355] on icon at bounding box center [1410, 353] width 11 height 8
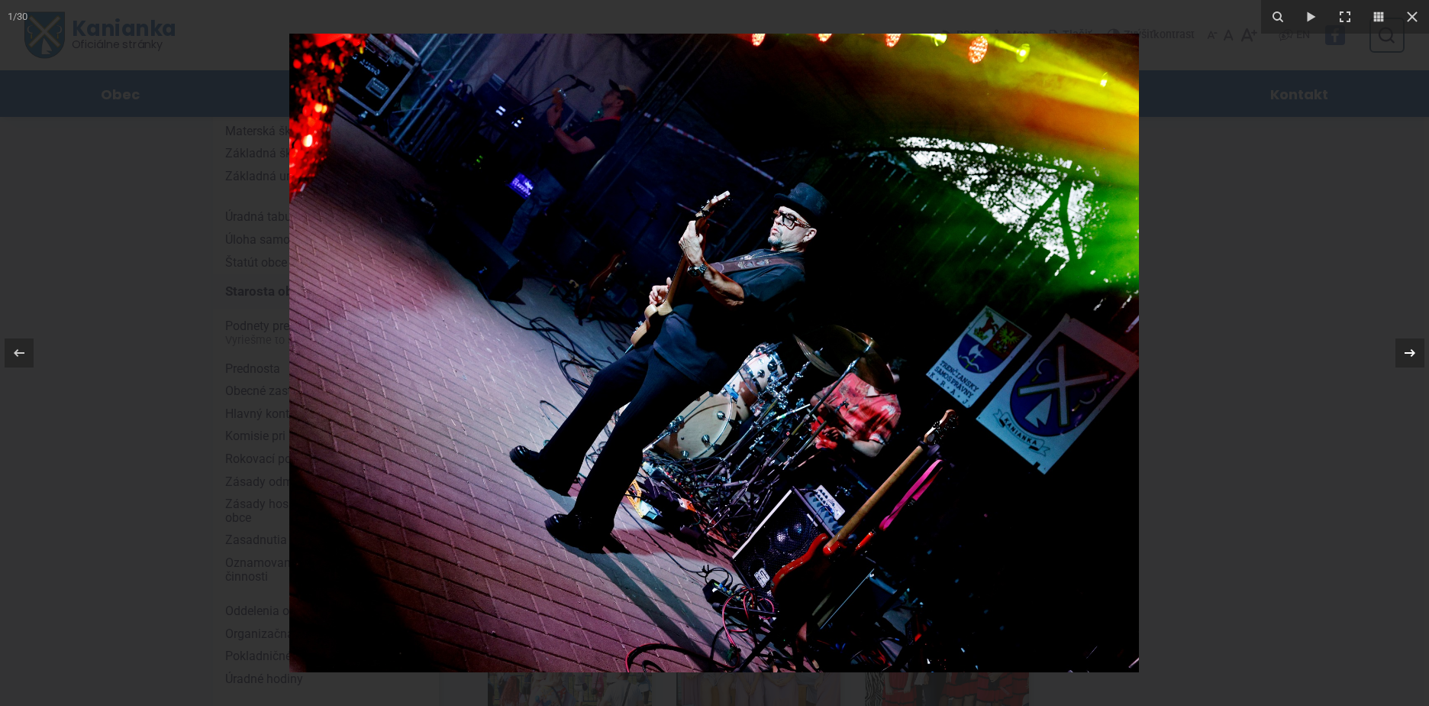
click at [1412, 355] on div "1 / 30" at bounding box center [714, 353] width 1429 height 706
click at [1408, 347] on icon at bounding box center [1410, 353] width 18 height 18
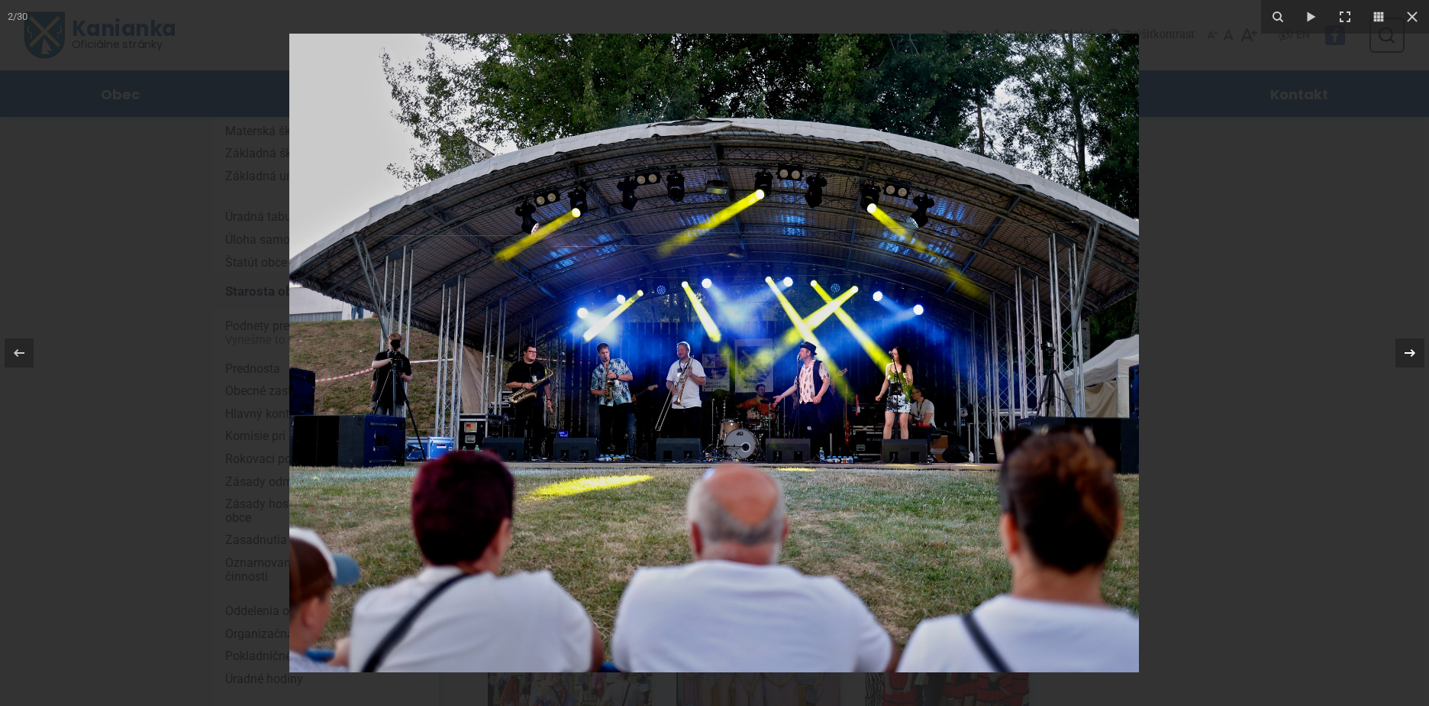
click at [1408, 351] on icon at bounding box center [1410, 353] width 18 height 18
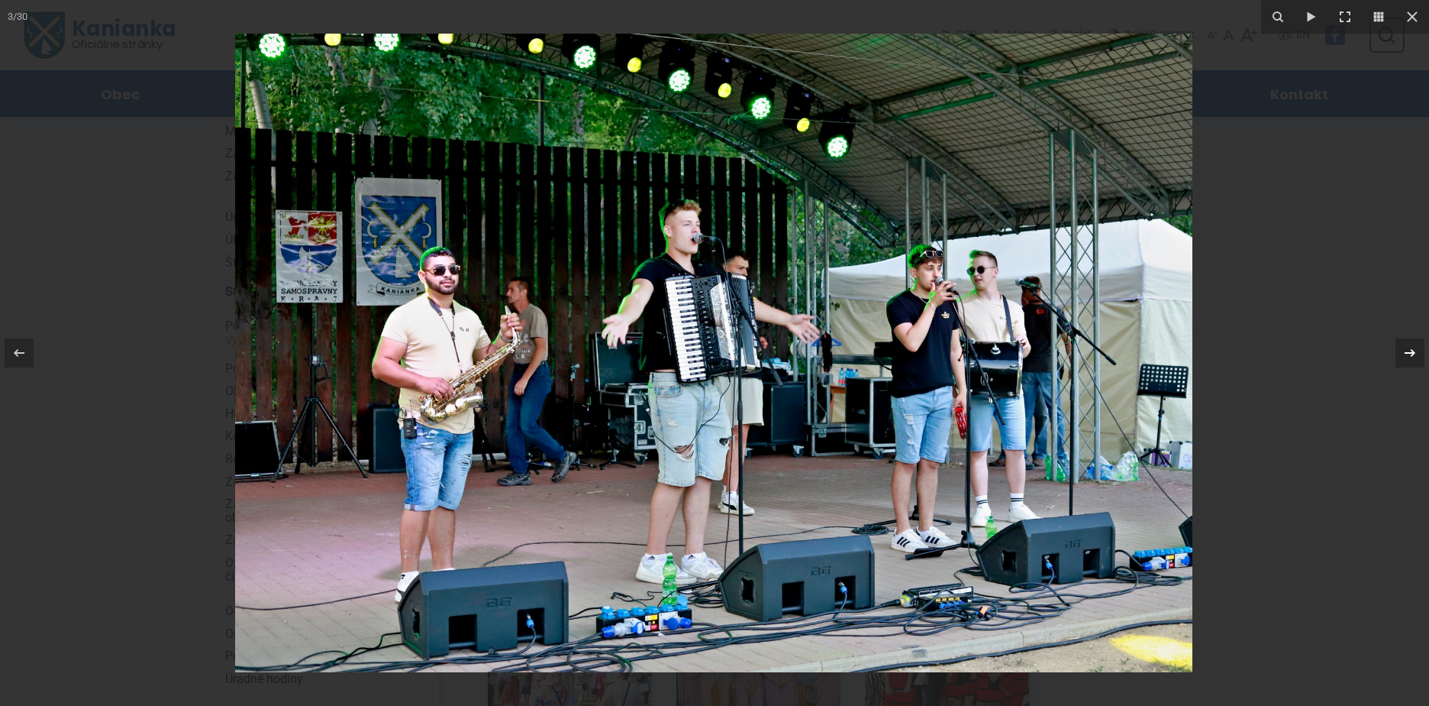
click at [1408, 351] on div "3 / 30" at bounding box center [714, 353] width 1429 height 706
click at [1412, 348] on icon at bounding box center [1410, 353] width 18 height 18
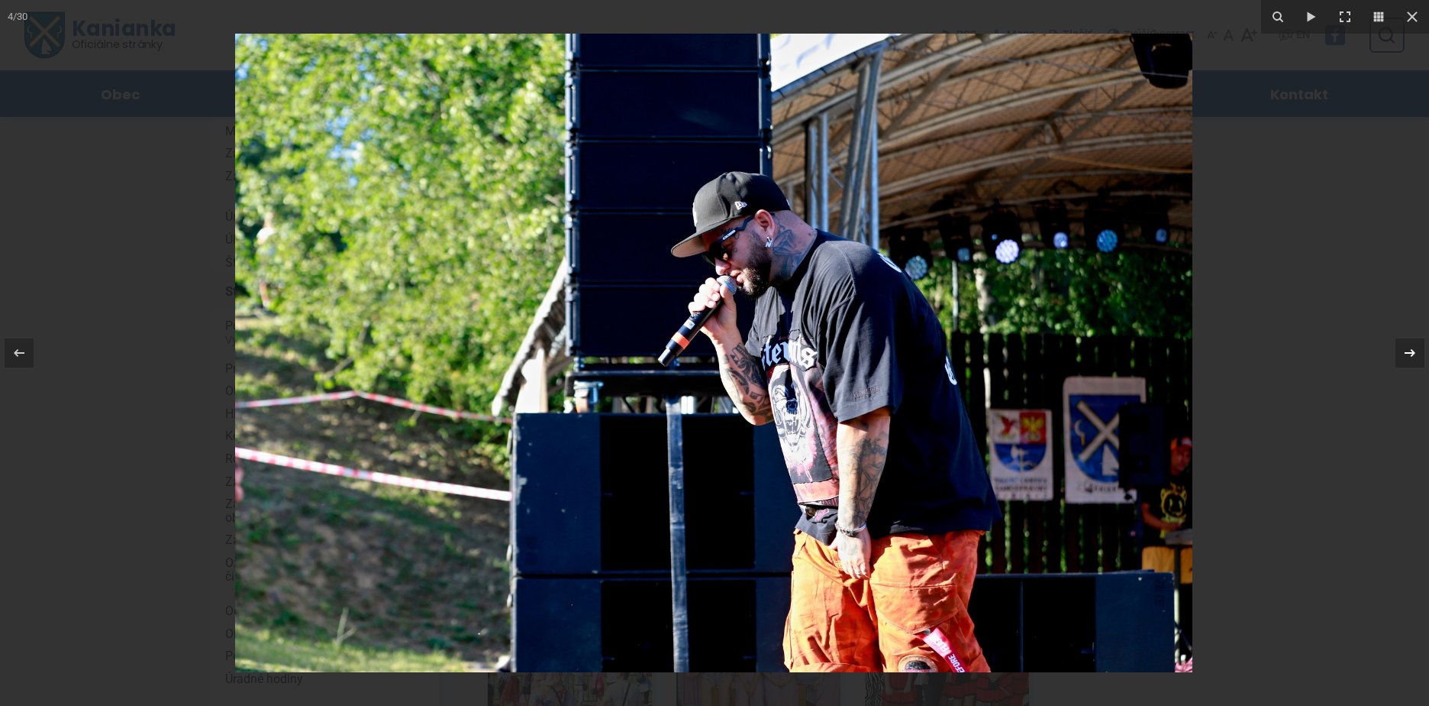
click at [1412, 348] on icon at bounding box center [1410, 353] width 18 height 18
